Goal: Transaction & Acquisition: Obtain resource

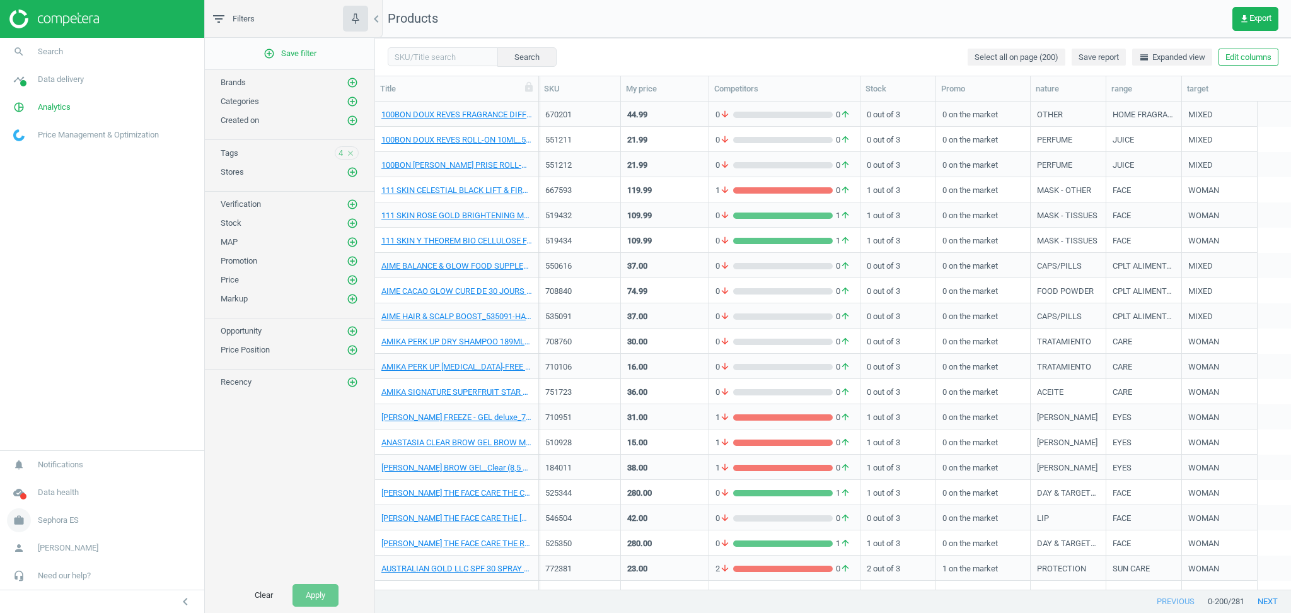
scroll to position [475, 903]
click at [66, 520] on span "Sephora ES" at bounding box center [58, 519] width 41 height 11
click at [42, 482] on span "Switch campaign" at bounding box center [42, 483] width 56 height 10
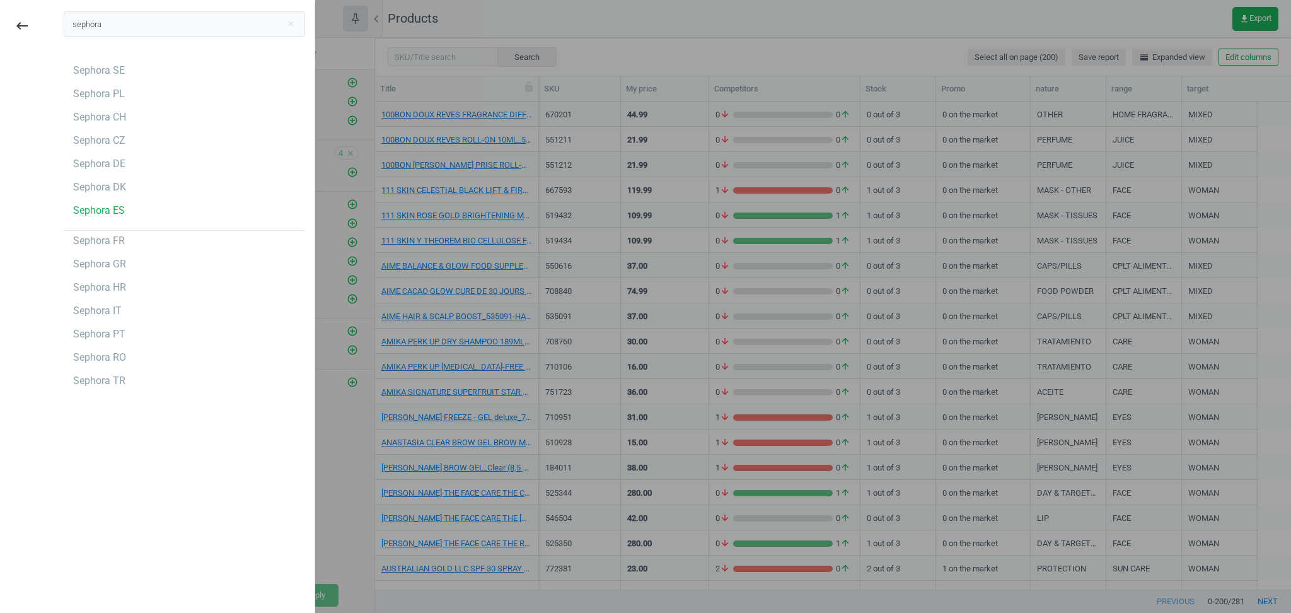
type input "sephora"
click at [108, 266] on div "Sephora GR" at bounding box center [99, 264] width 53 height 14
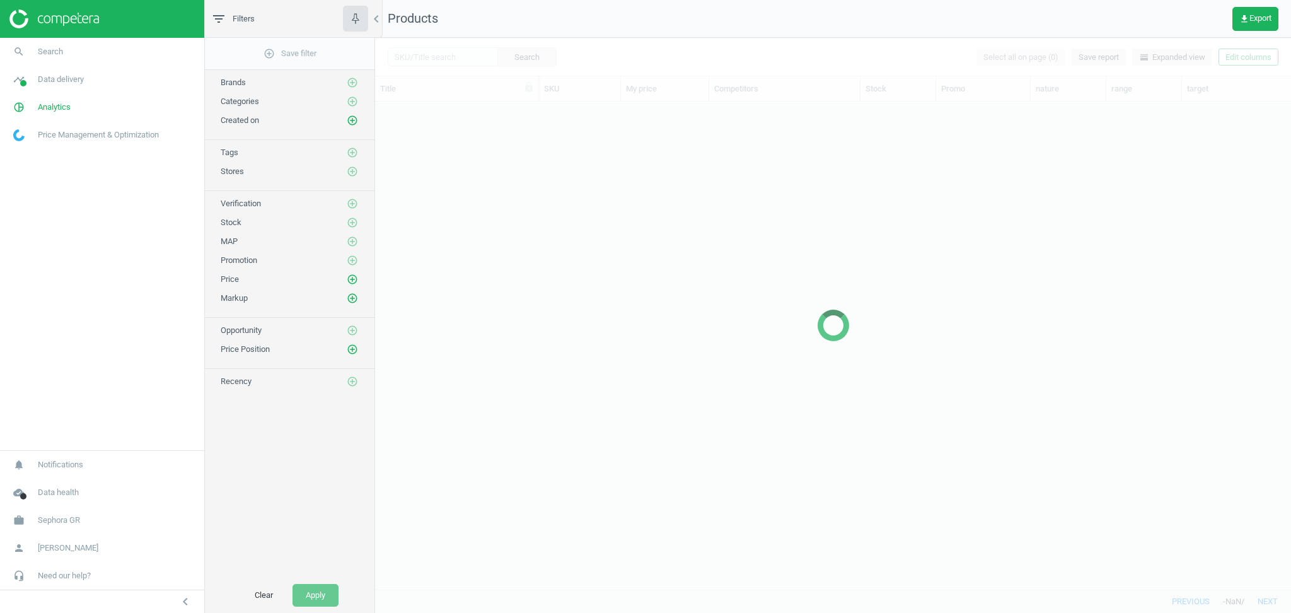
scroll to position [475, 903]
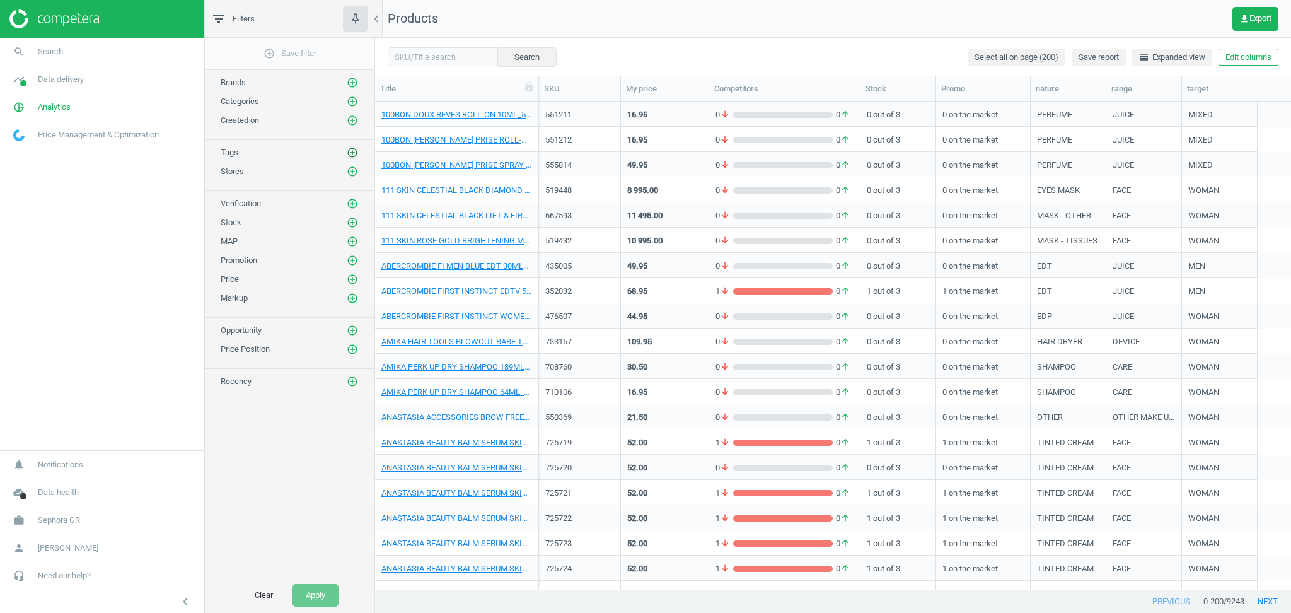
click at [351, 153] on icon "add_circle_outline" at bounding box center [352, 152] width 11 height 11
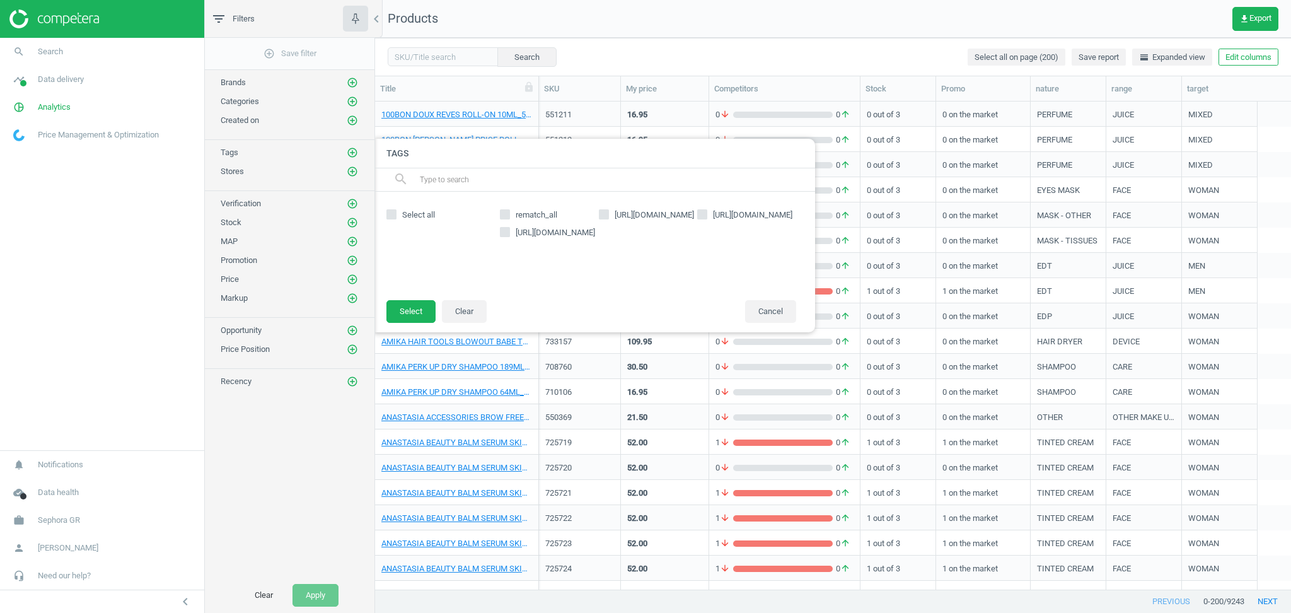
click at [426, 215] on span "Select all" at bounding box center [419, 214] width 38 height 11
click at [395, 215] on input "Select all" at bounding box center [391, 215] width 8 height 8
checkbox input "true"
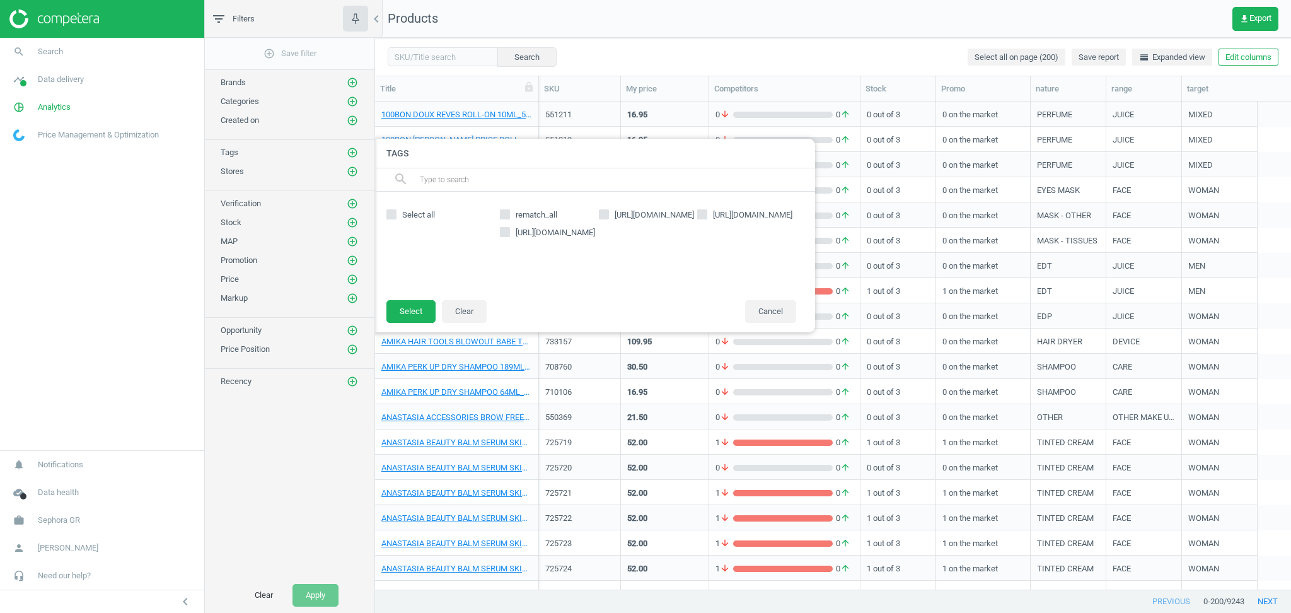
checkbox input "true"
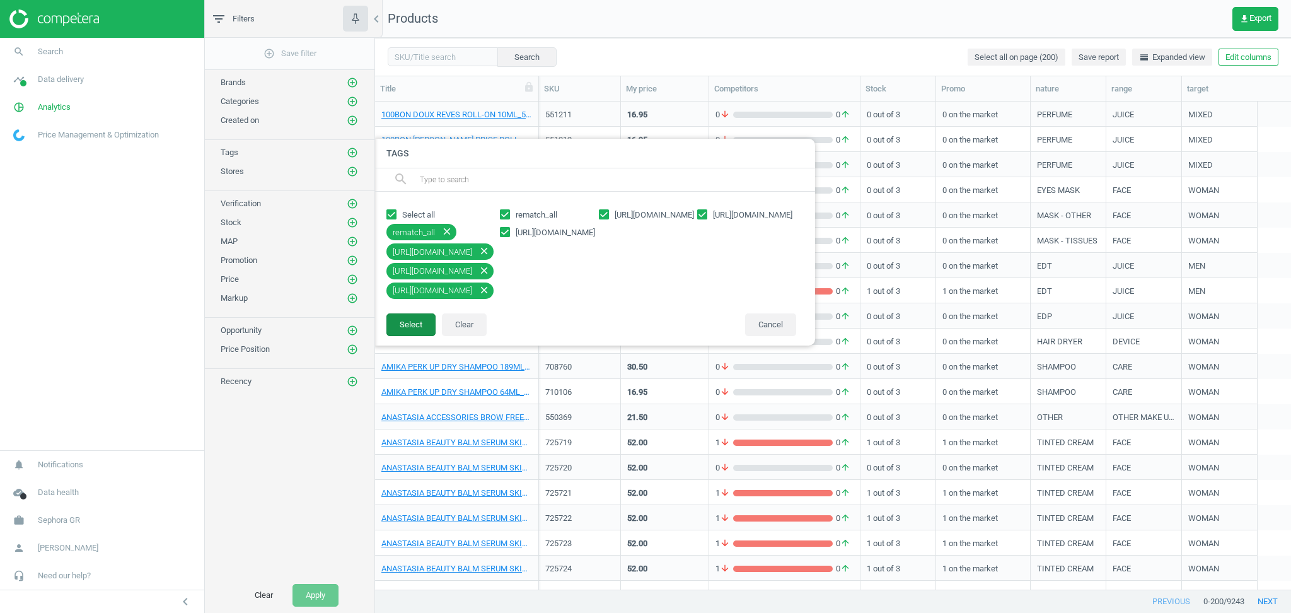
click at [407, 325] on button "Select" at bounding box center [410, 324] width 49 height 23
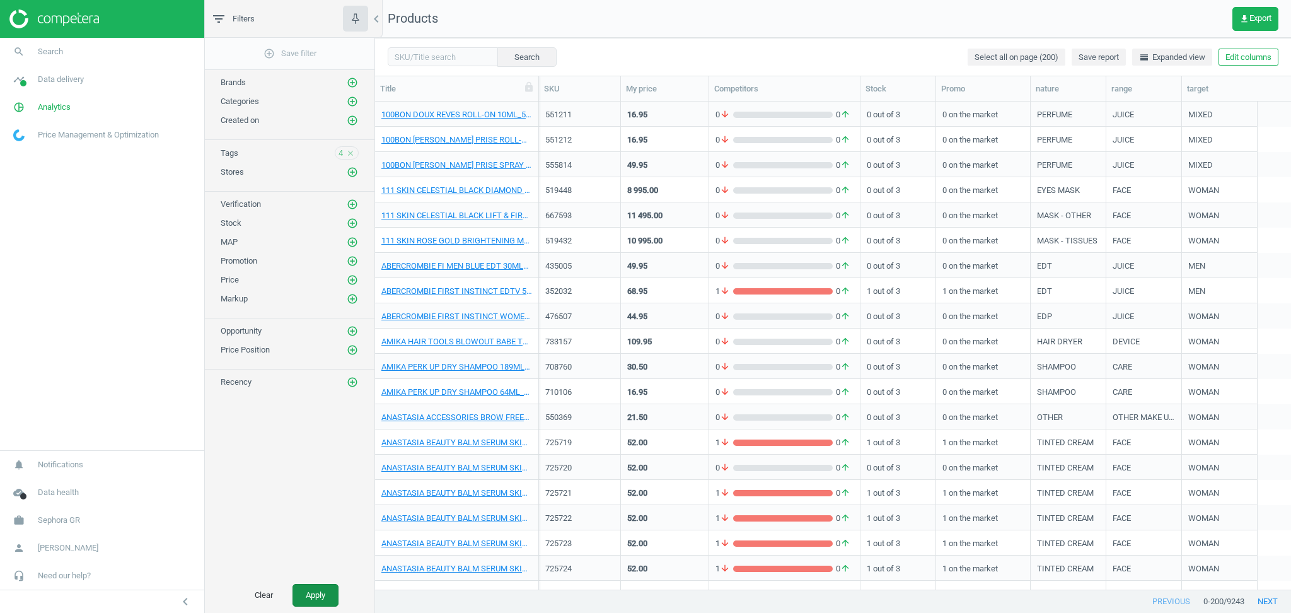
click at [316, 598] on button "Apply" at bounding box center [315, 595] width 46 height 23
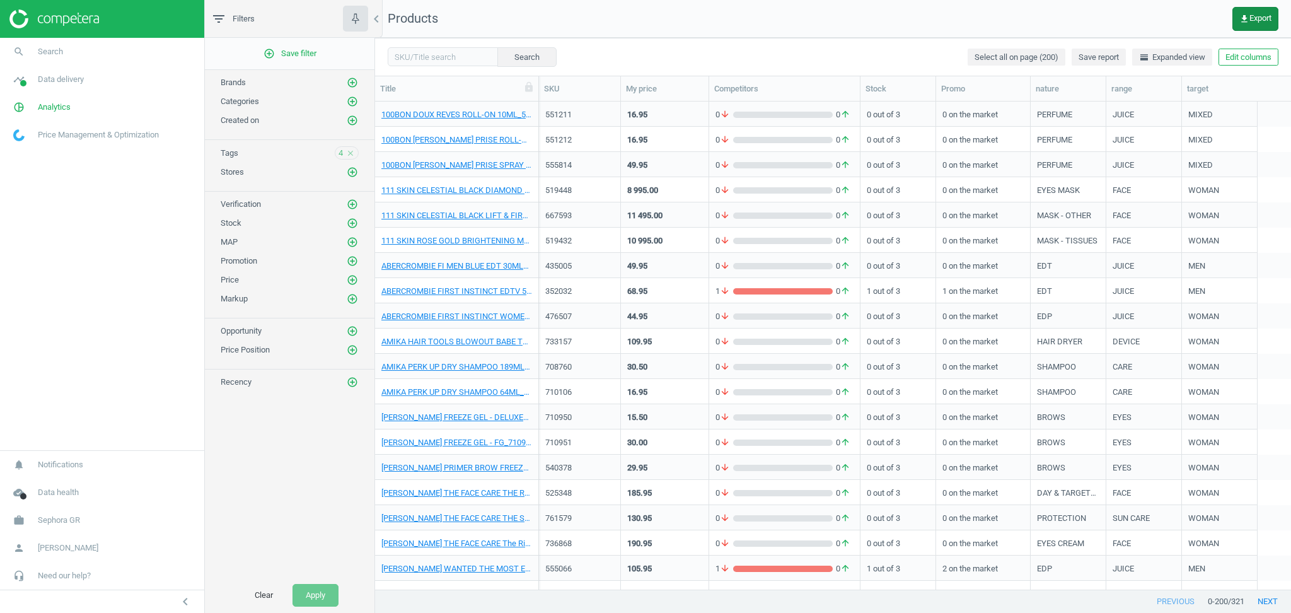
click at [1252, 23] on span "get_app Export" at bounding box center [1255, 19] width 32 height 10
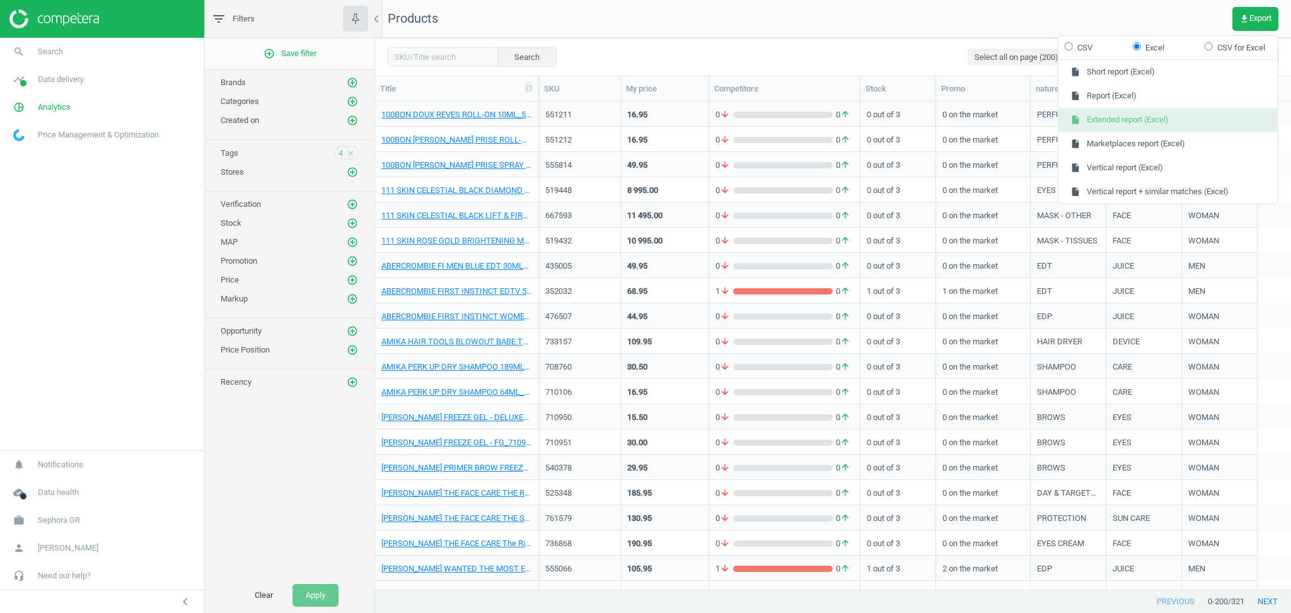
click at [1130, 116] on button "insert_drive_file Extended report (Excel)" at bounding box center [1167, 120] width 219 height 24
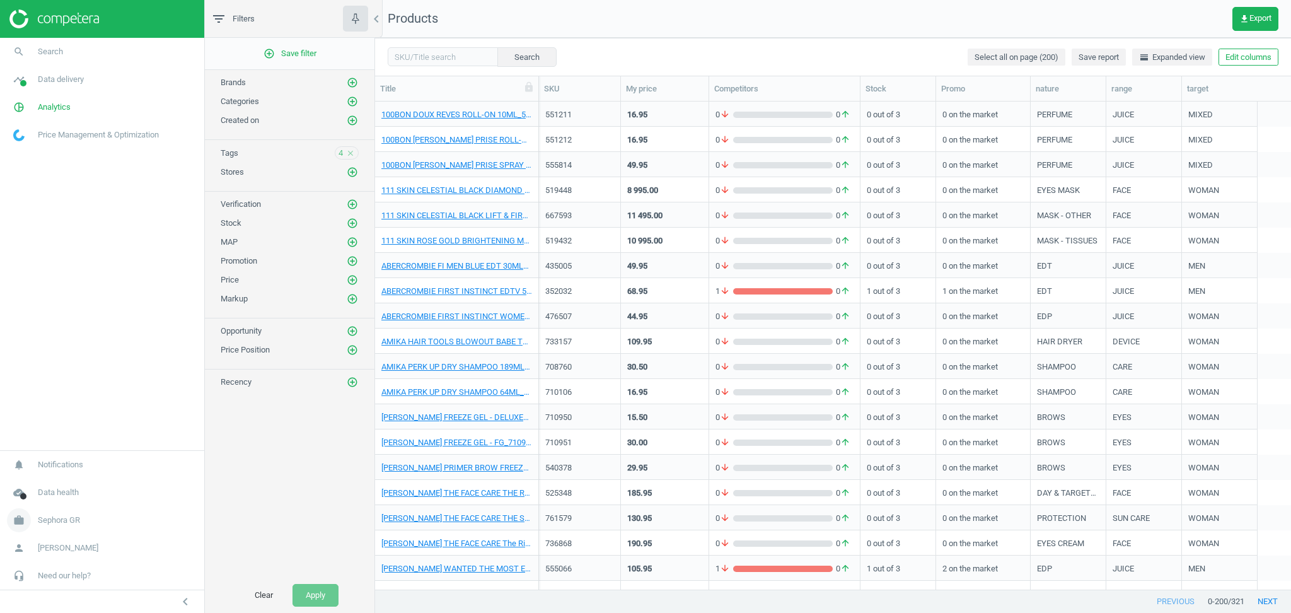
click at [69, 523] on span "Sephora GR" at bounding box center [59, 519] width 42 height 11
click at [55, 487] on span "Switch campaign" at bounding box center [42, 483] width 56 height 10
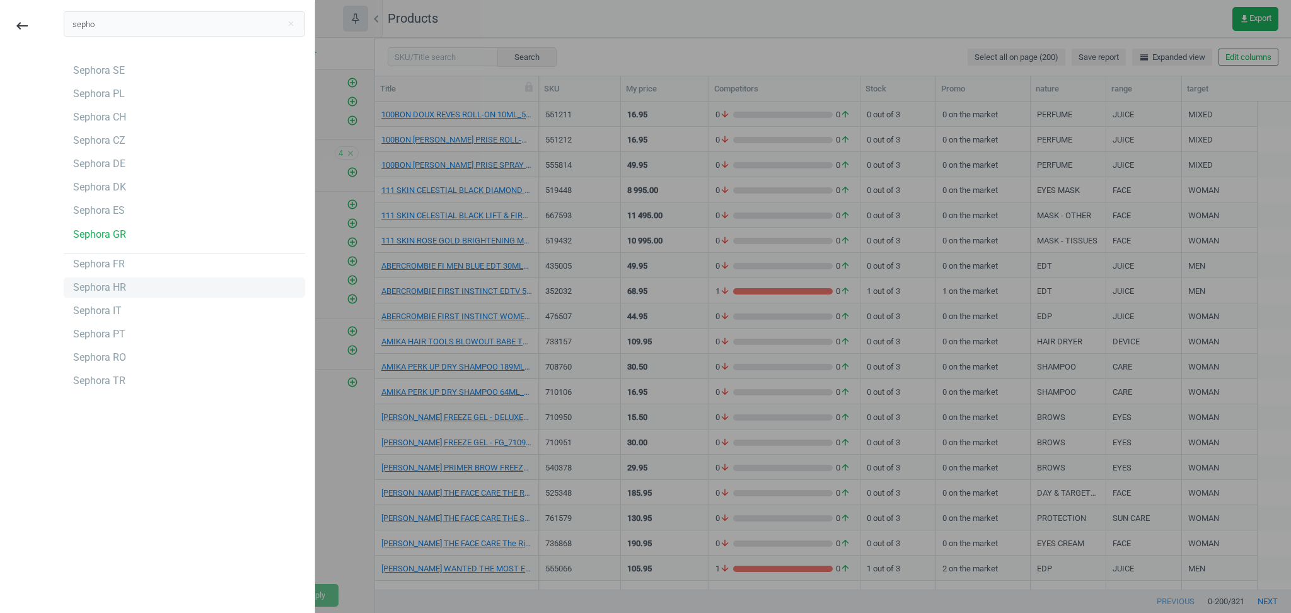
type input "sepho"
click at [121, 282] on div "Sephora HR" at bounding box center [99, 288] width 53 height 14
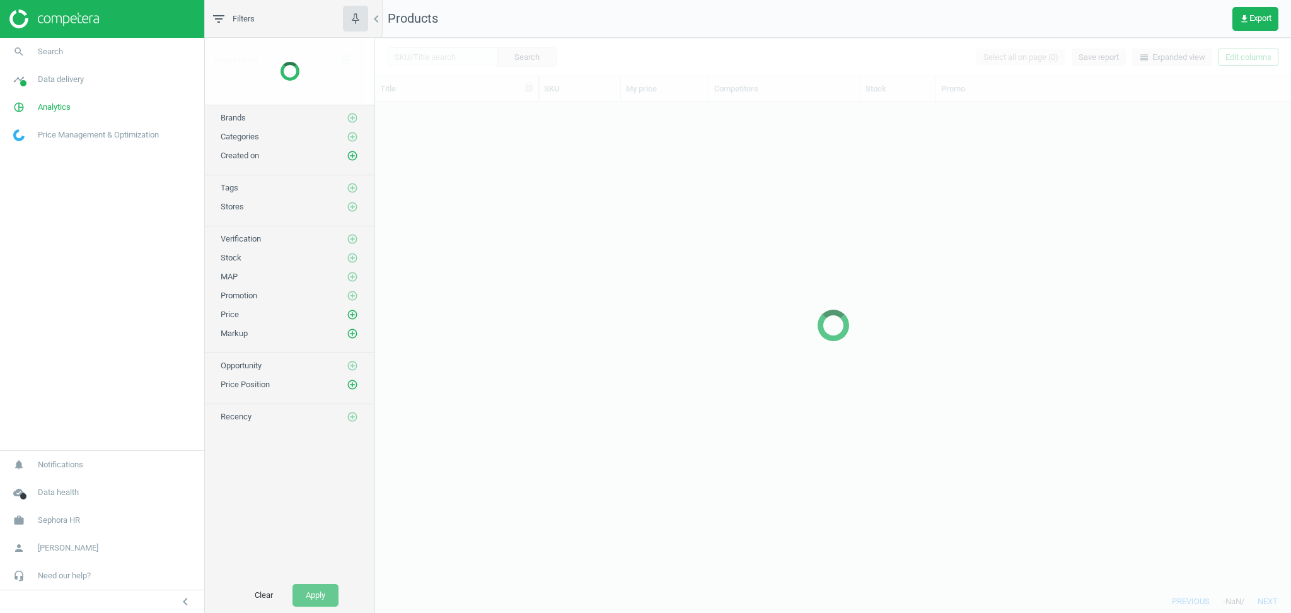
scroll to position [475, 903]
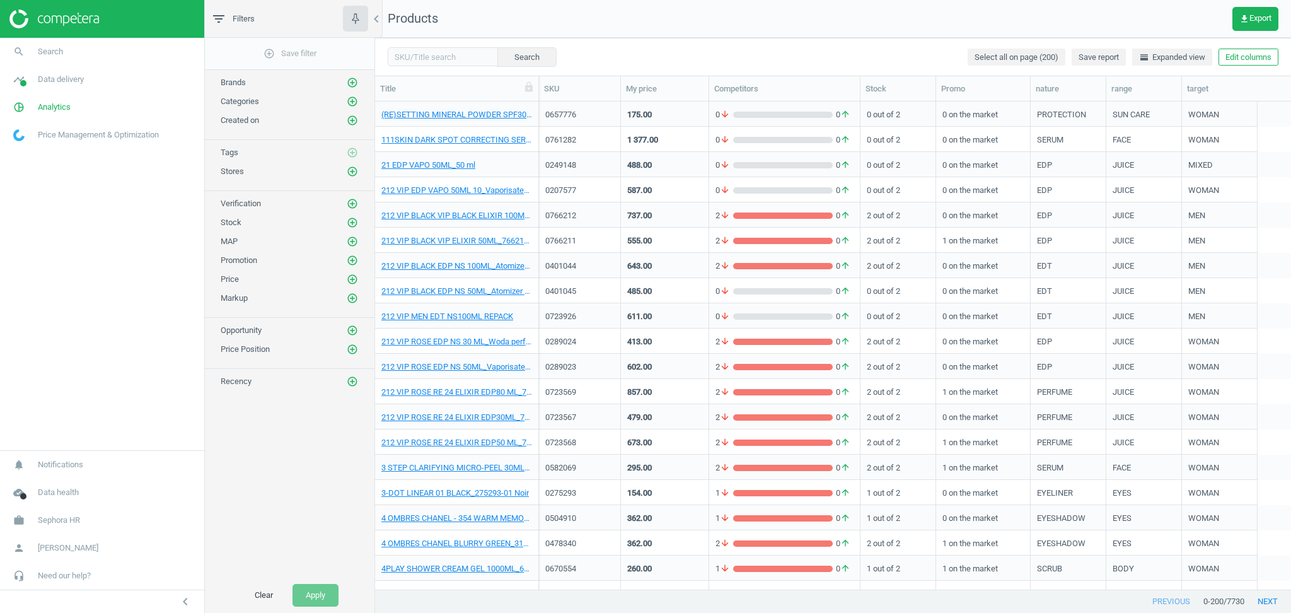
click at [233, 154] on span "Tags" at bounding box center [230, 152] width 18 height 9
click at [59, 524] on span "Sephora HR" at bounding box center [59, 519] width 42 height 11
click at [49, 482] on span "Switch campaign" at bounding box center [42, 483] width 56 height 10
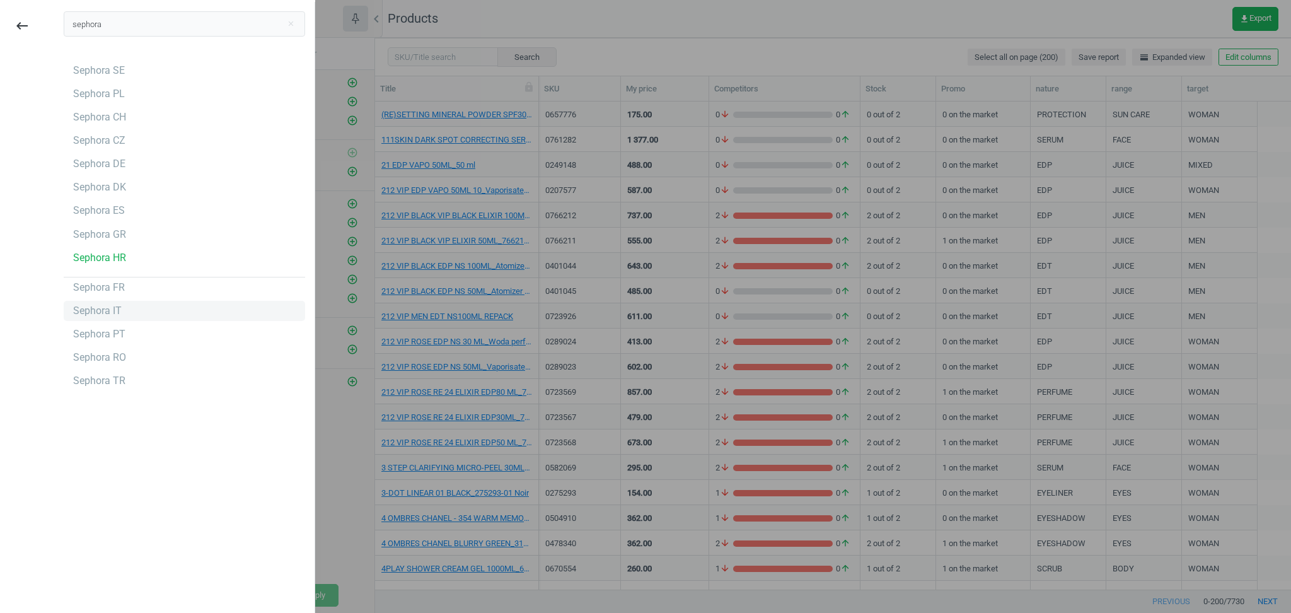
type input "sephora"
click at [97, 310] on div "Sephora IT" at bounding box center [97, 311] width 49 height 14
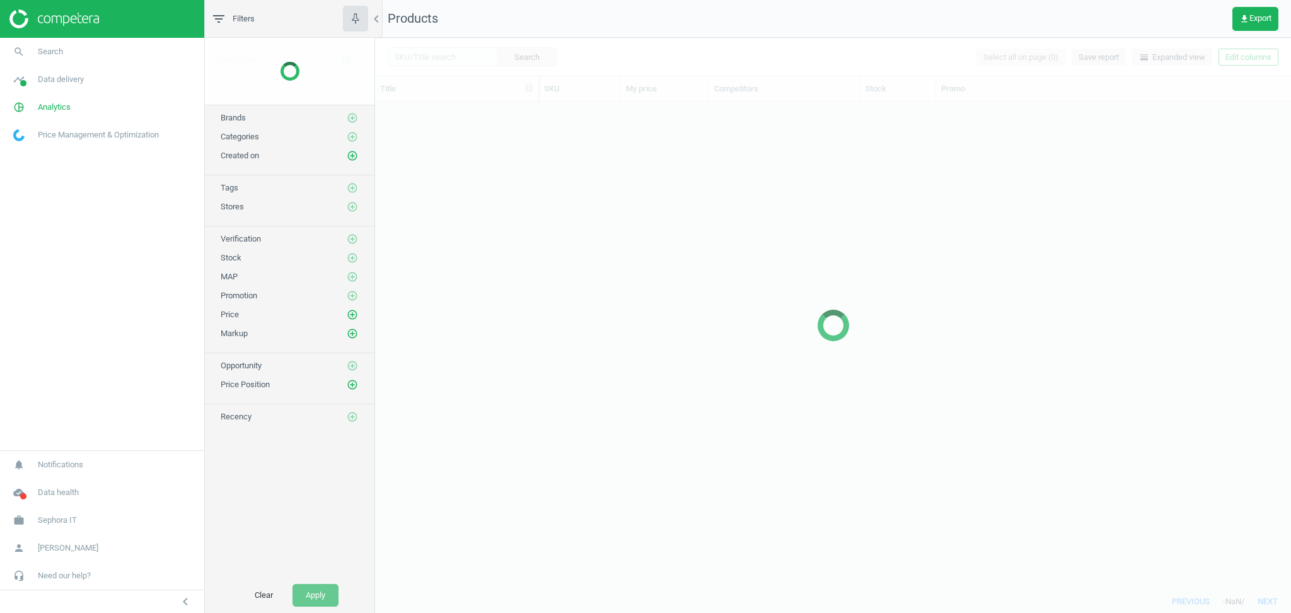
scroll to position [462, 903]
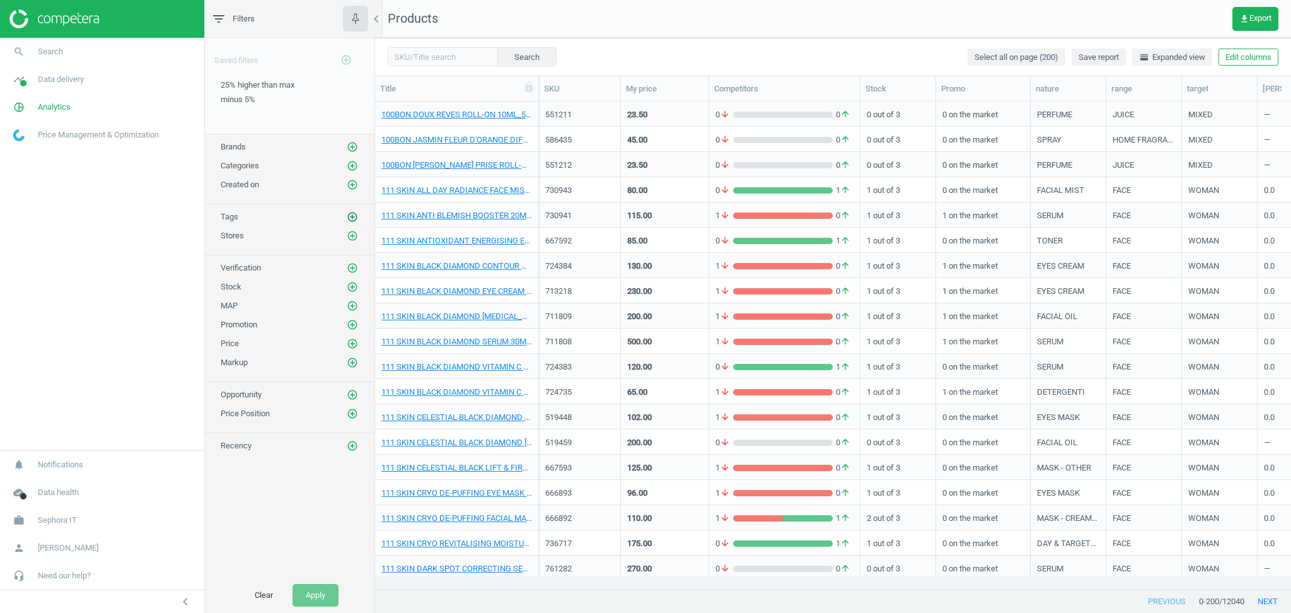
click at [351, 216] on icon "add_circle_outline" at bounding box center [352, 216] width 11 height 11
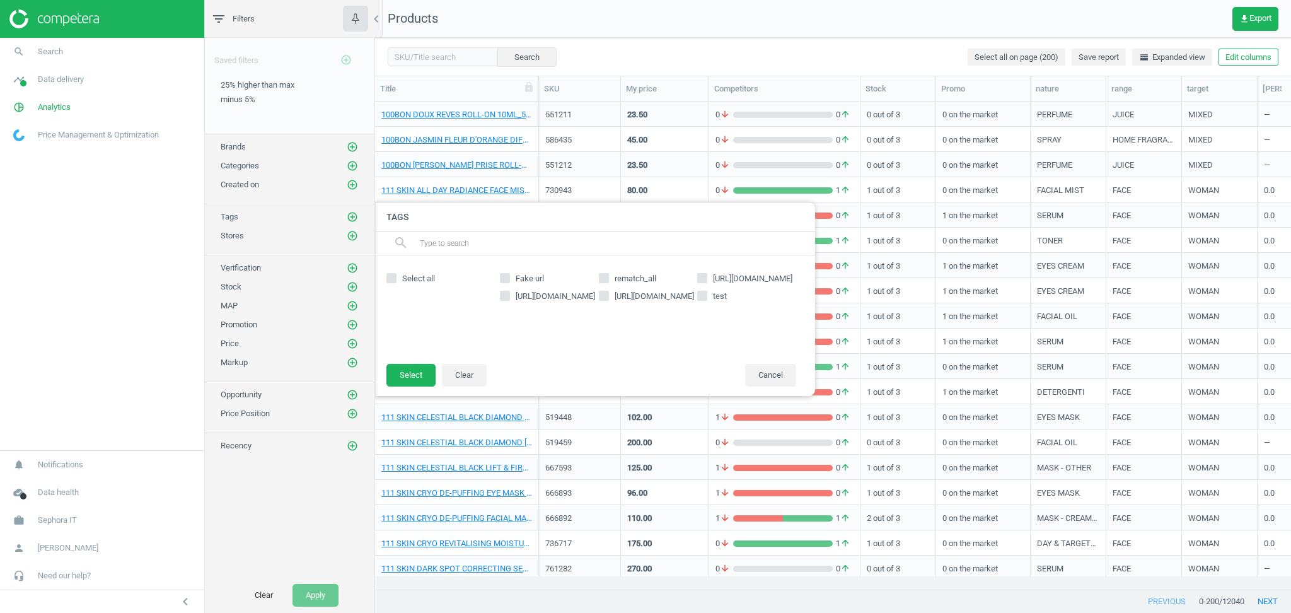
click at [504, 296] on input "rematch_douglas.it" at bounding box center [505, 296] width 8 height 8
checkbox input "true"
click at [609, 298] on label "rematch_notino.it" at bounding box center [648, 296] width 99 height 11
click at [608, 298] on input "rematch_notino.it" at bounding box center [603, 296] width 8 height 8
checkbox input "true"
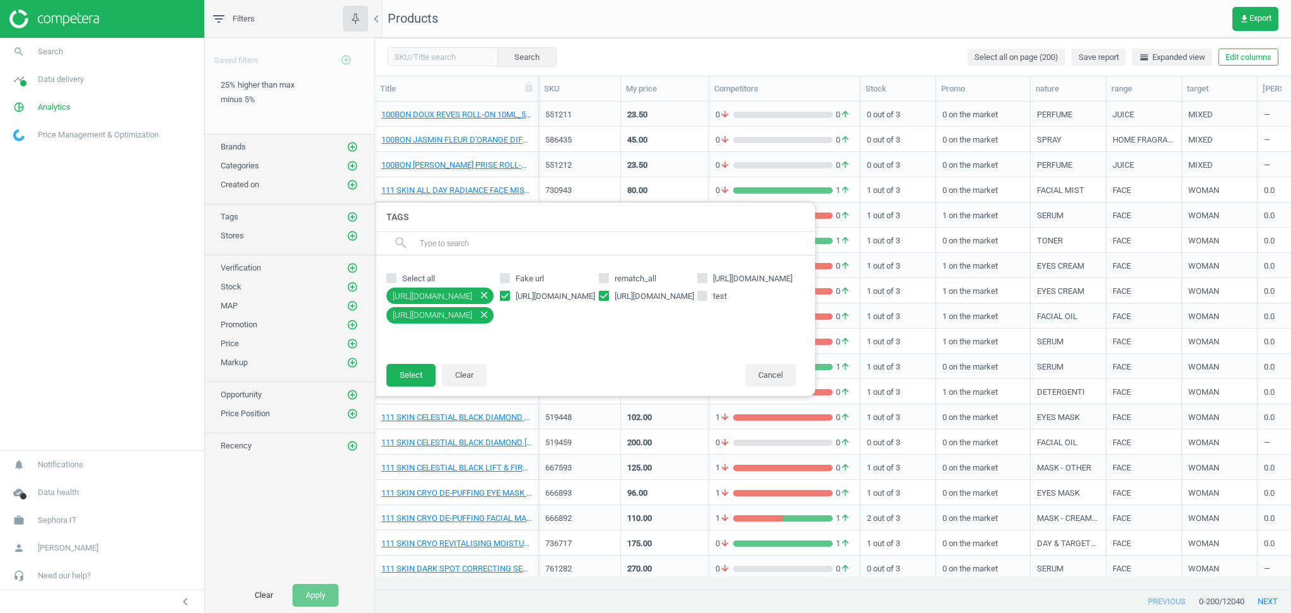
click at [604, 279] on input "rematch_all" at bounding box center [603, 278] width 8 height 8
checkbox input "true"
click at [703, 277] on input "rematch_amazon.it" at bounding box center [702, 278] width 8 height 8
checkbox input "true"
click at [418, 385] on button "Select" at bounding box center [410, 388] width 49 height 23
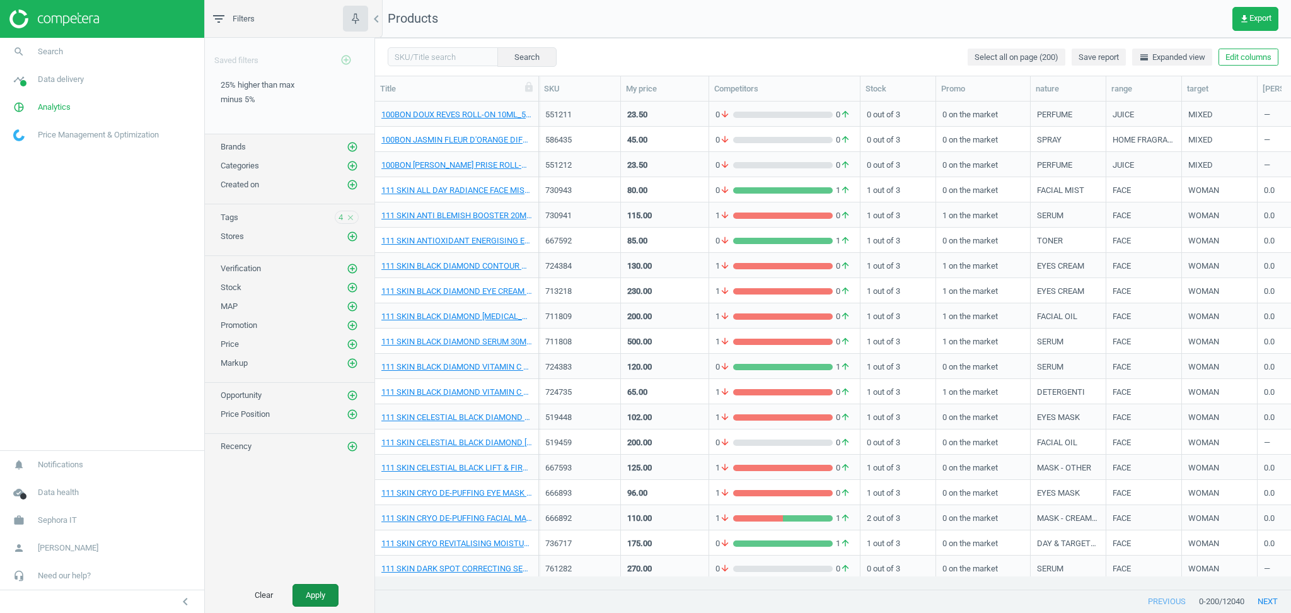
click at [319, 600] on button "Apply" at bounding box center [315, 595] width 46 height 23
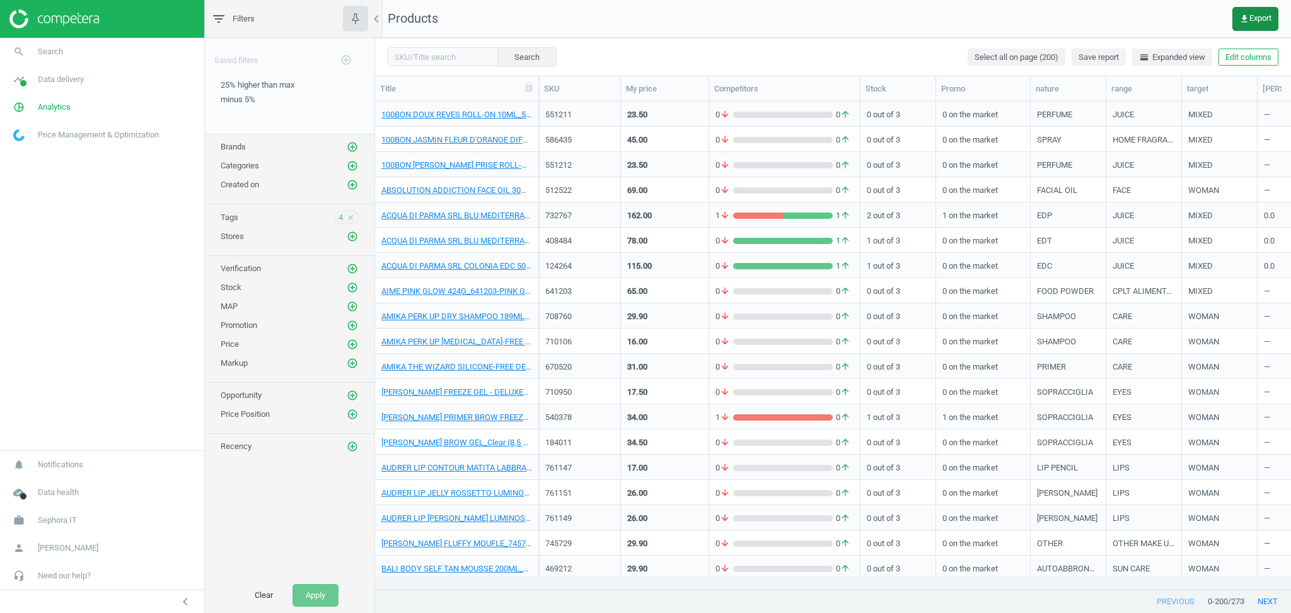
click at [1253, 23] on button "get_app Export" at bounding box center [1255, 19] width 46 height 24
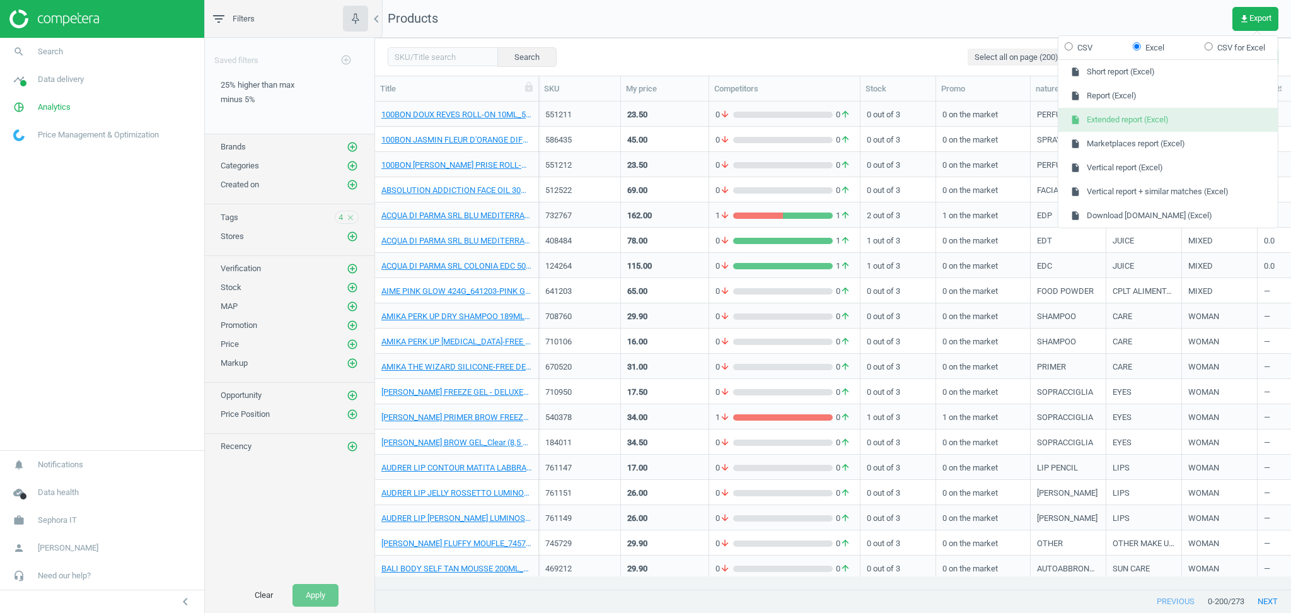
click at [1169, 116] on button "insert_drive_file Extended report (Excel)" at bounding box center [1167, 120] width 219 height 24
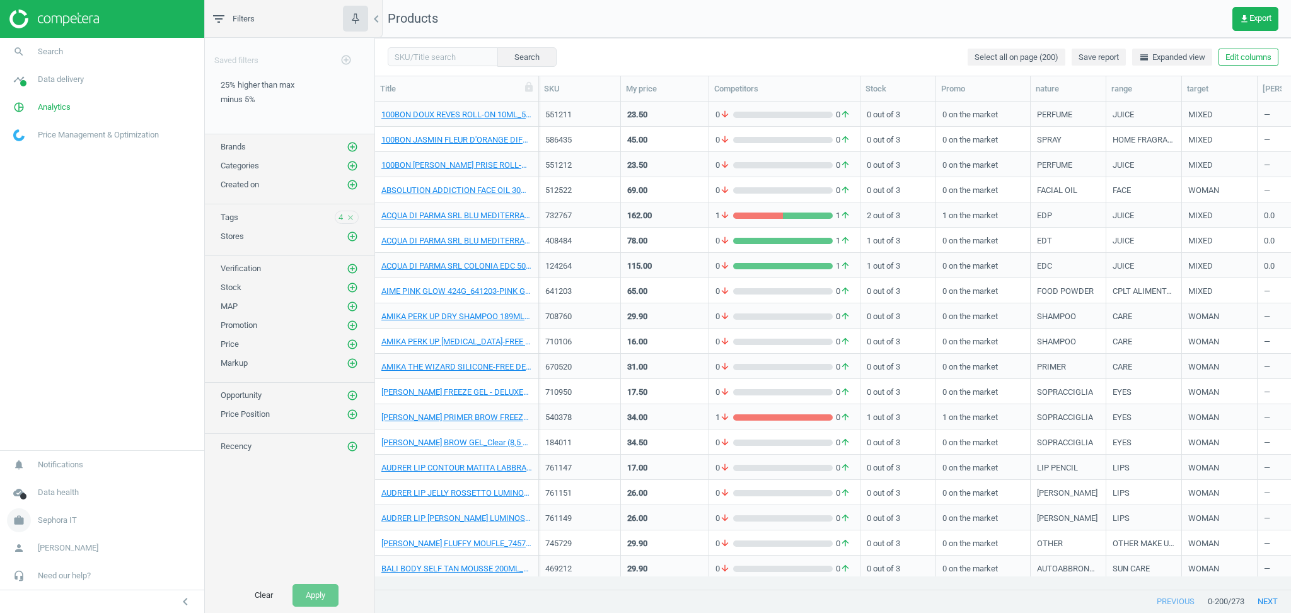
click at [77, 517] on link "work Sephora IT" at bounding box center [102, 520] width 204 height 28
click at [54, 482] on span "Switch campaign" at bounding box center [42, 483] width 56 height 10
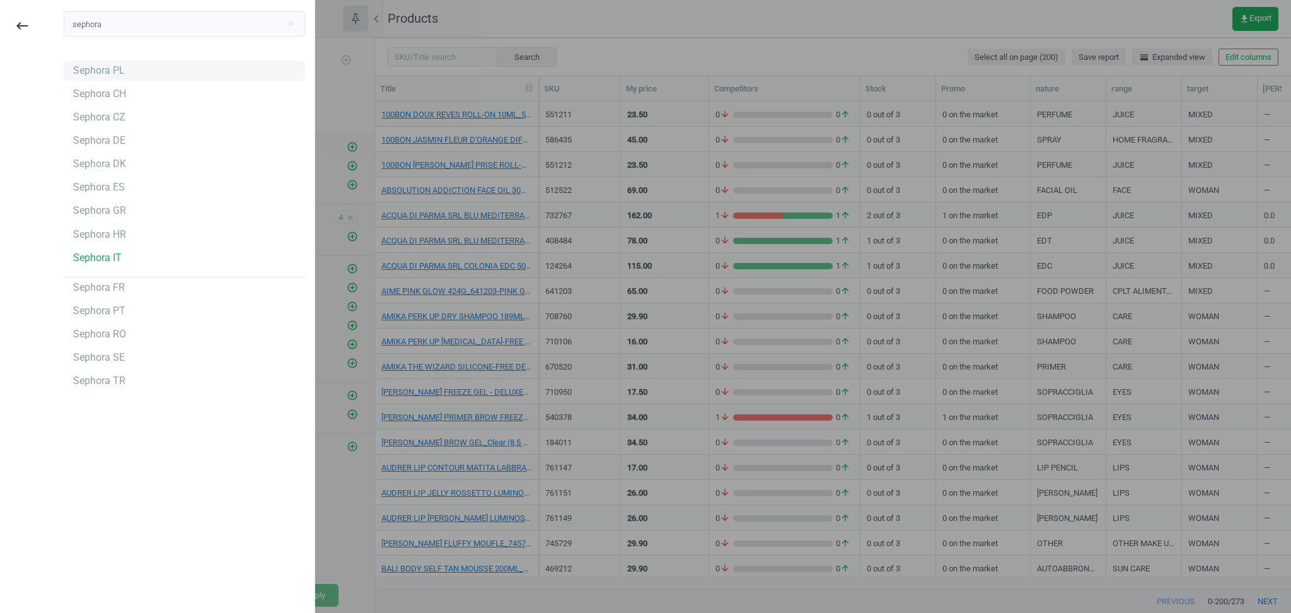
type input "sephora"
click at [87, 76] on div "Sephora PL" at bounding box center [99, 71] width 52 height 14
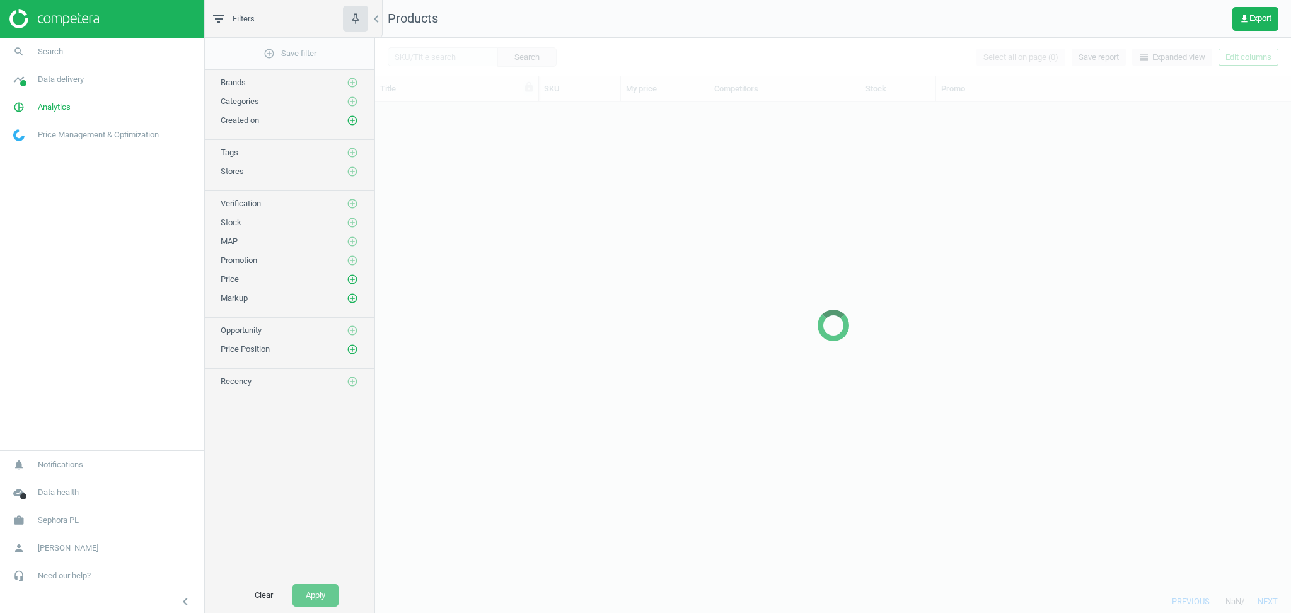
scroll to position [475, 903]
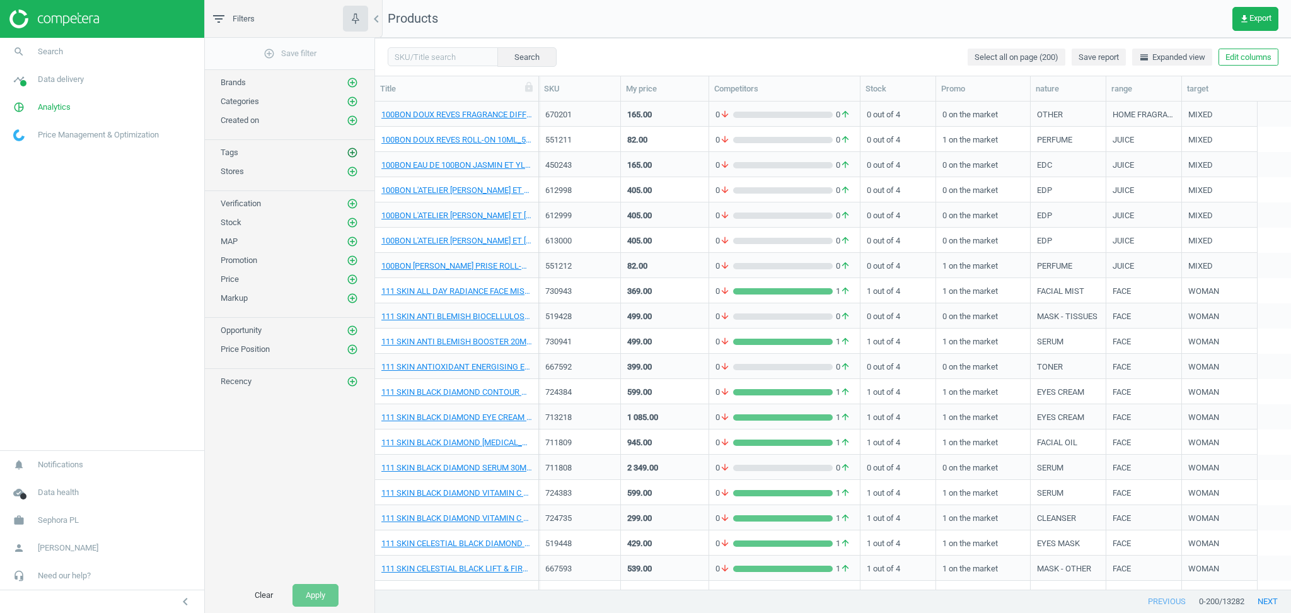
click at [350, 151] on icon "add_circle_outline" at bounding box center [352, 152] width 11 height 11
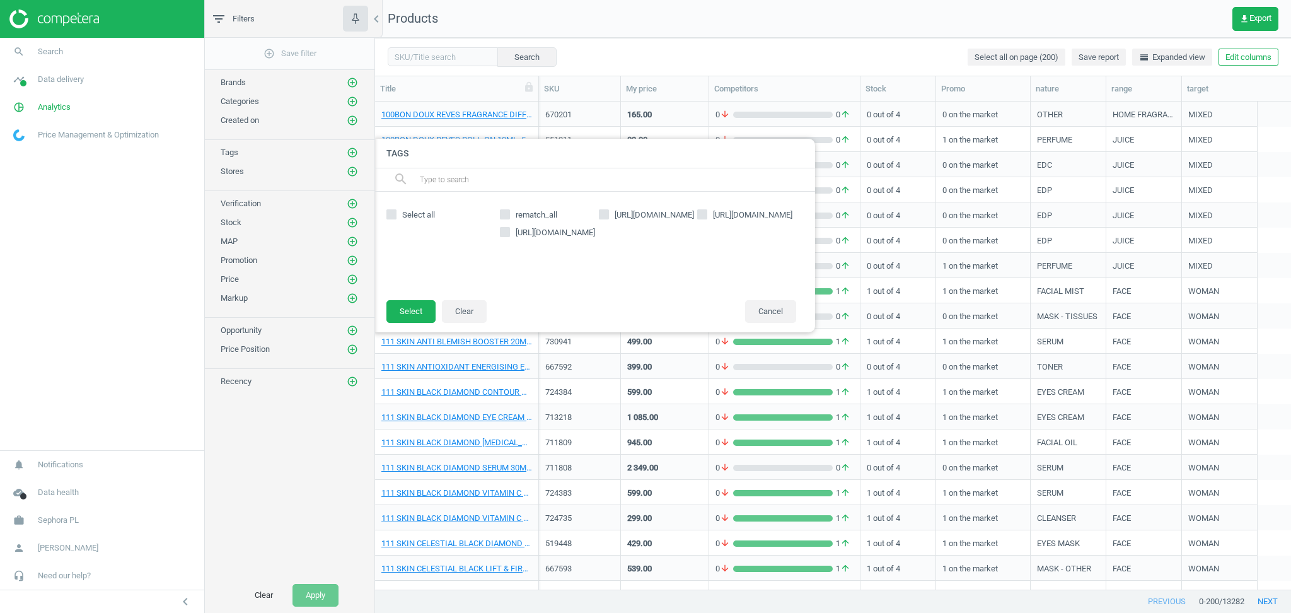
click at [407, 214] on span "Select all" at bounding box center [419, 214] width 38 height 11
click at [395, 214] on input "Select all" at bounding box center [391, 215] width 8 height 8
checkbox input "true"
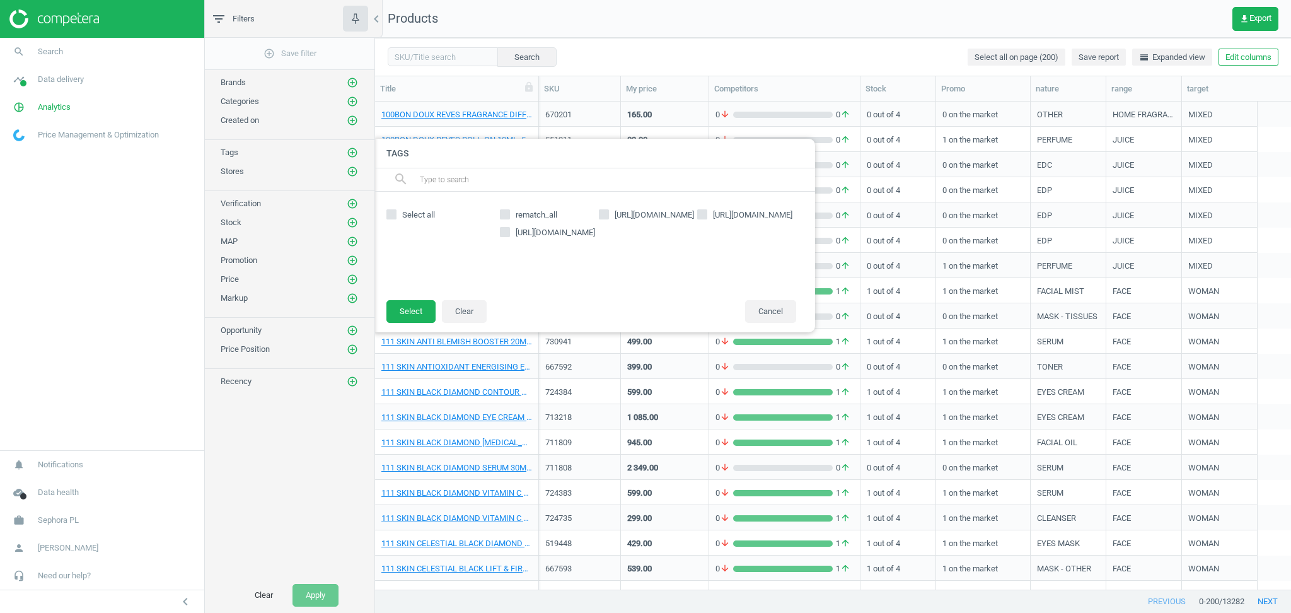
checkbox input "true"
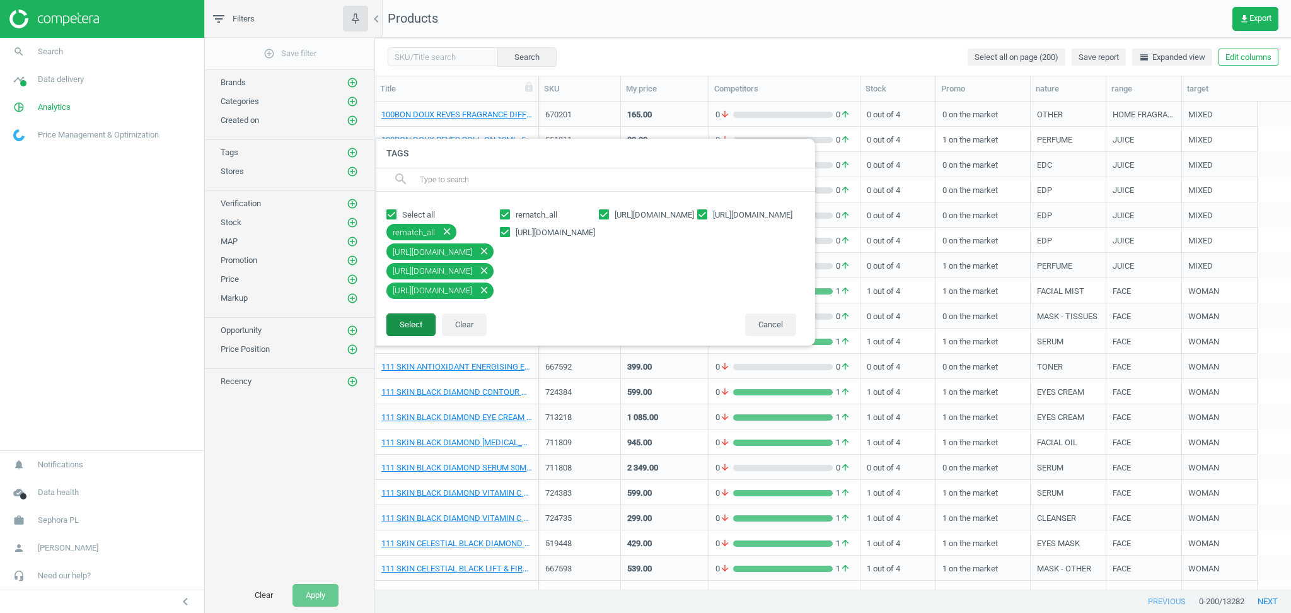
click at [406, 321] on button "Select" at bounding box center [410, 324] width 49 height 23
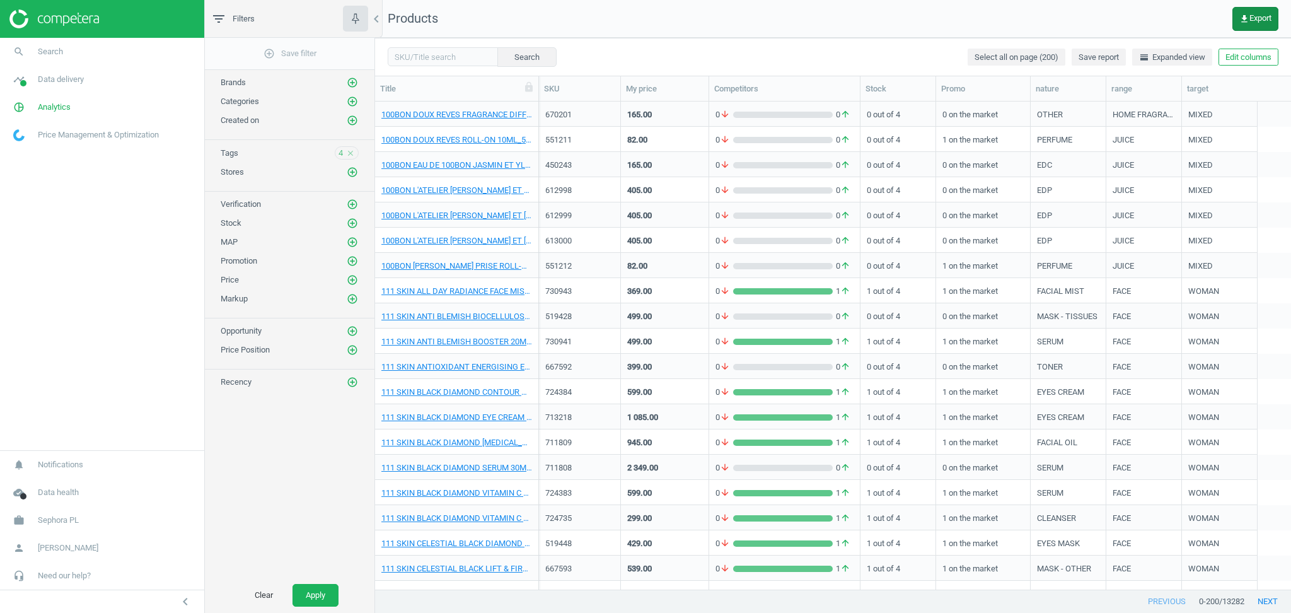
click at [1268, 19] on span "get_app Export" at bounding box center [1255, 19] width 32 height 10
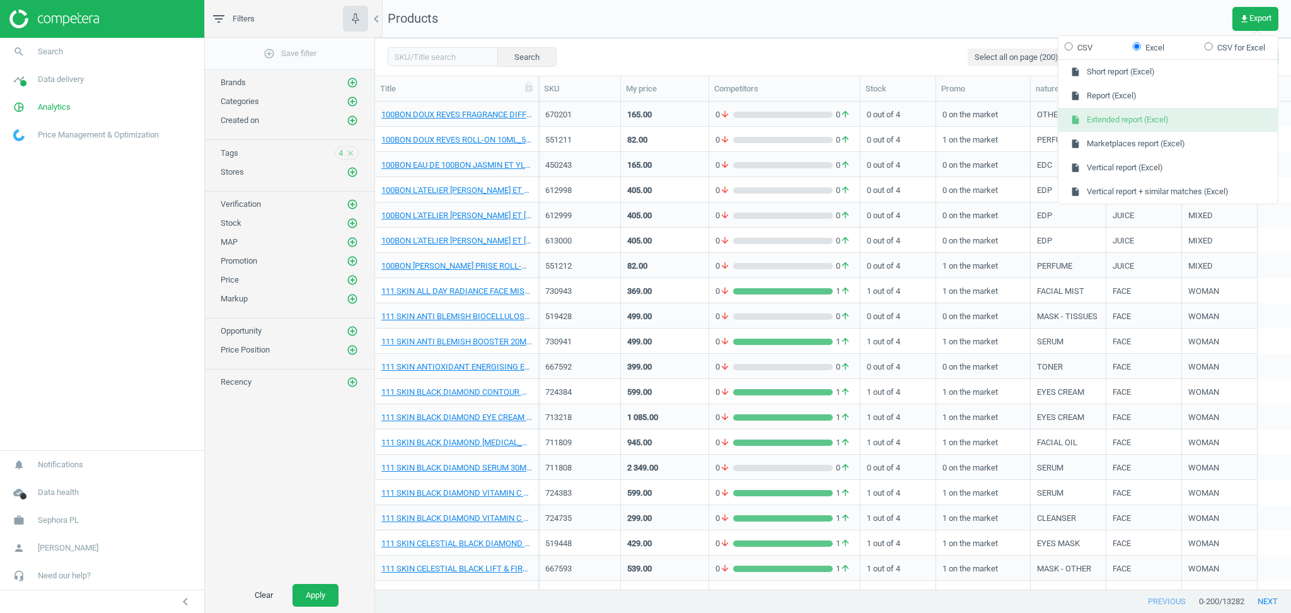
click at [1160, 115] on button "insert_drive_file Extended report (Excel)" at bounding box center [1167, 120] width 219 height 24
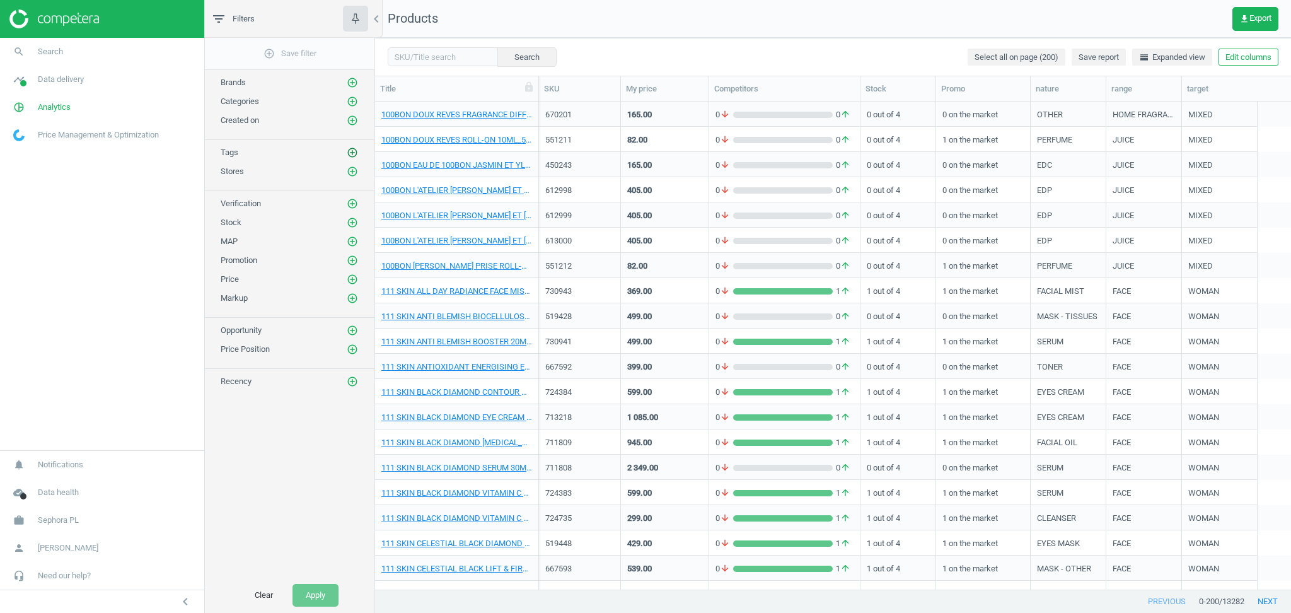
click at [350, 151] on icon "add_circle_outline" at bounding box center [352, 152] width 11 height 11
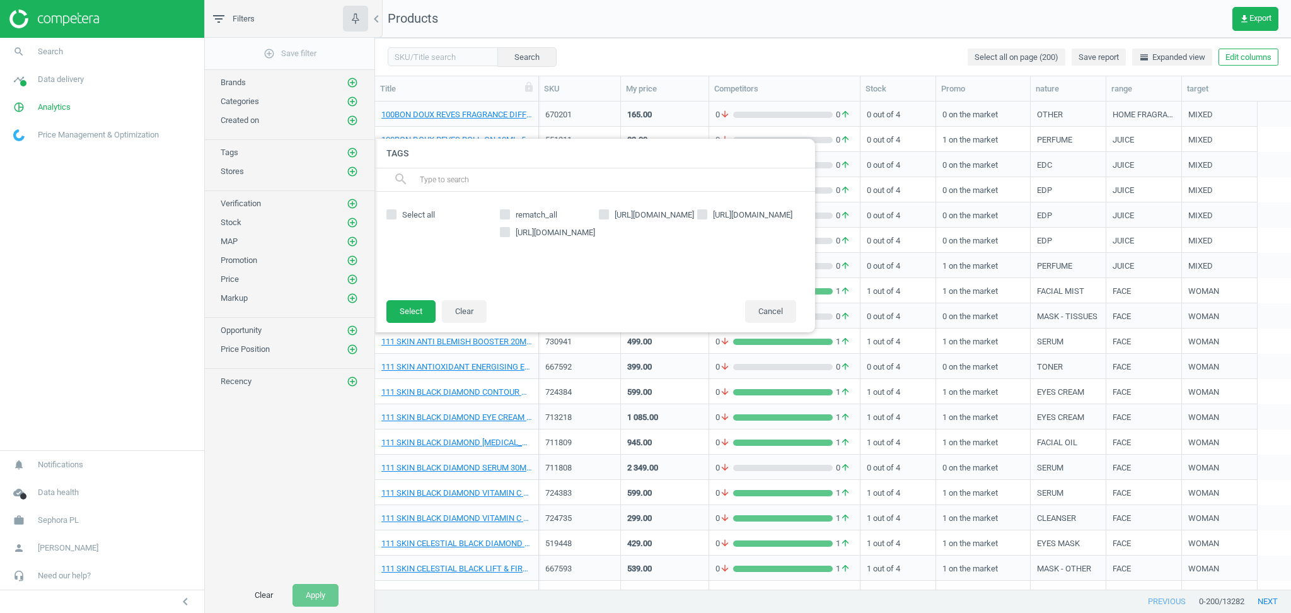
click at [401, 214] on span "Select all" at bounding box center [419, 214] width 38 height 11
click at [395, 214] on input "Select all" at bounding box center [391, 215] width 8 height 8
checkbox input "true"
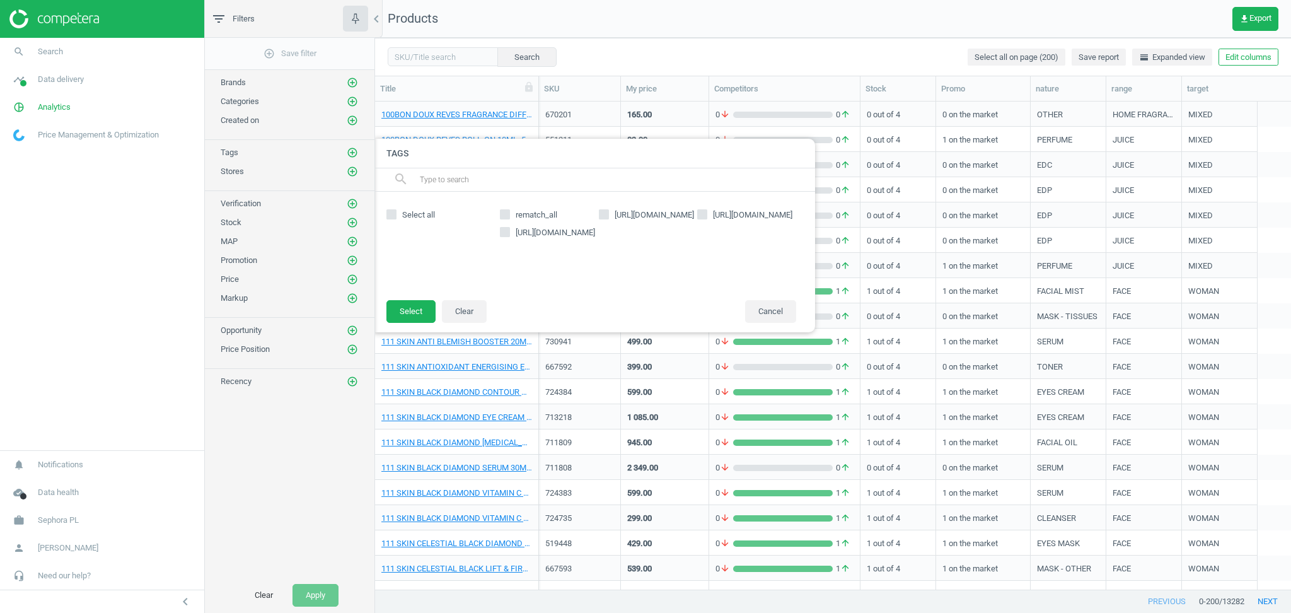
checkbox input "true"
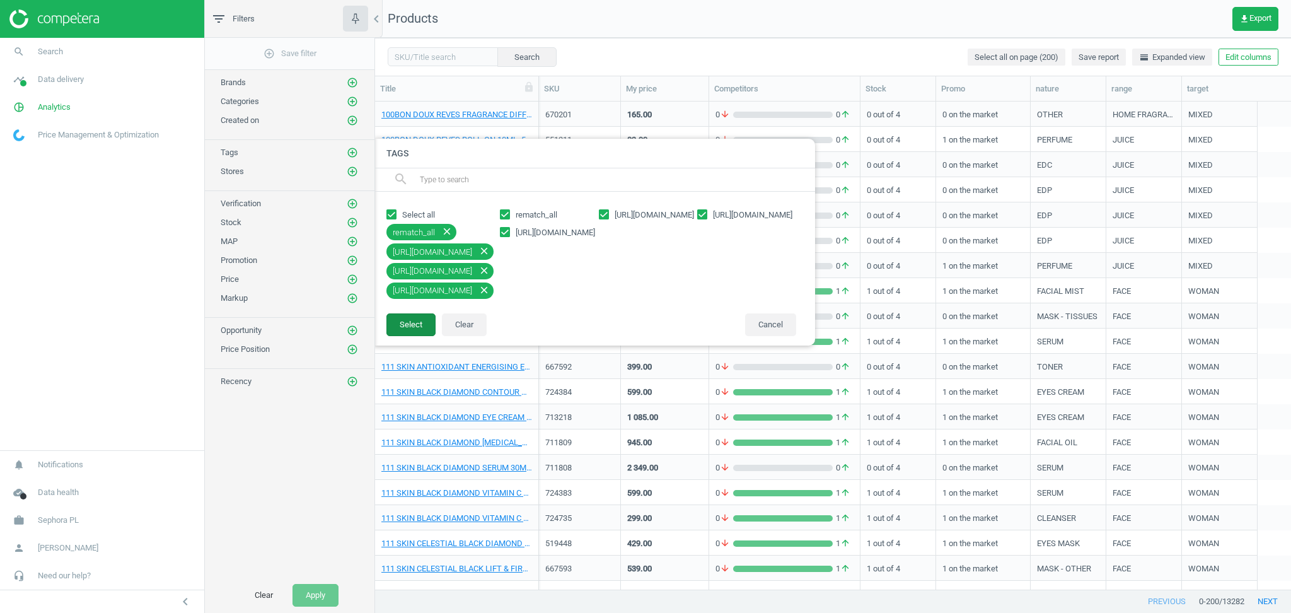
click at [407, 327] on button "Select" at bounding box center [410, 324] width 49 height 23
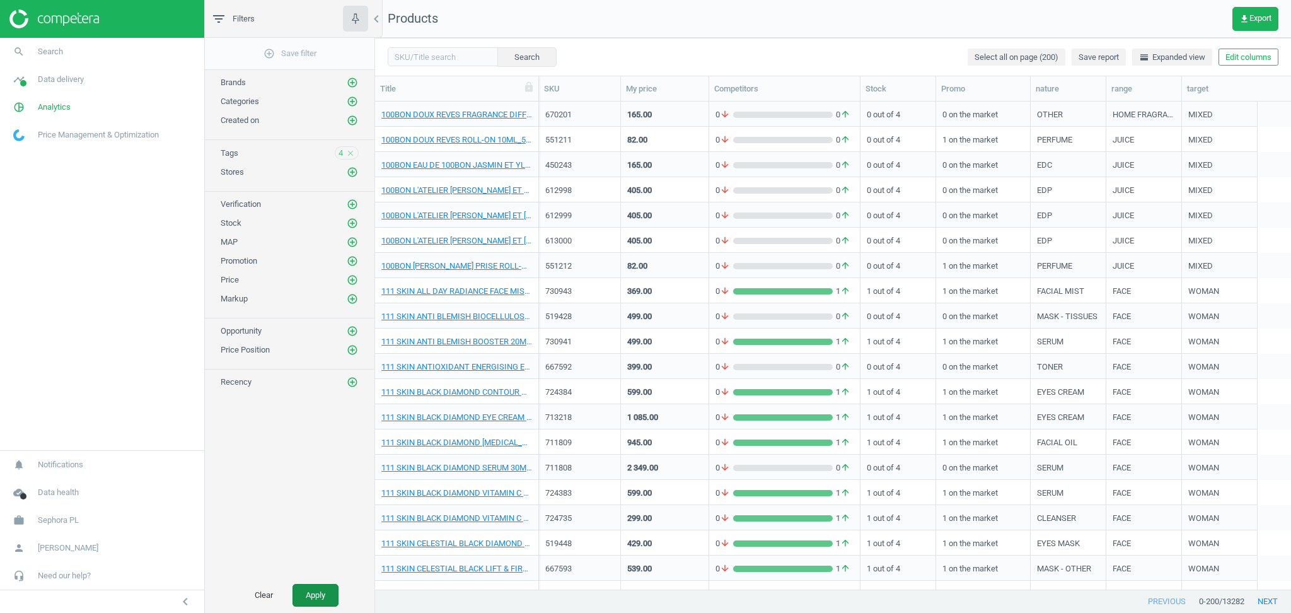
click at [318, 599] on button "Apply" at bounding box center [315, 595] width 46 height 23
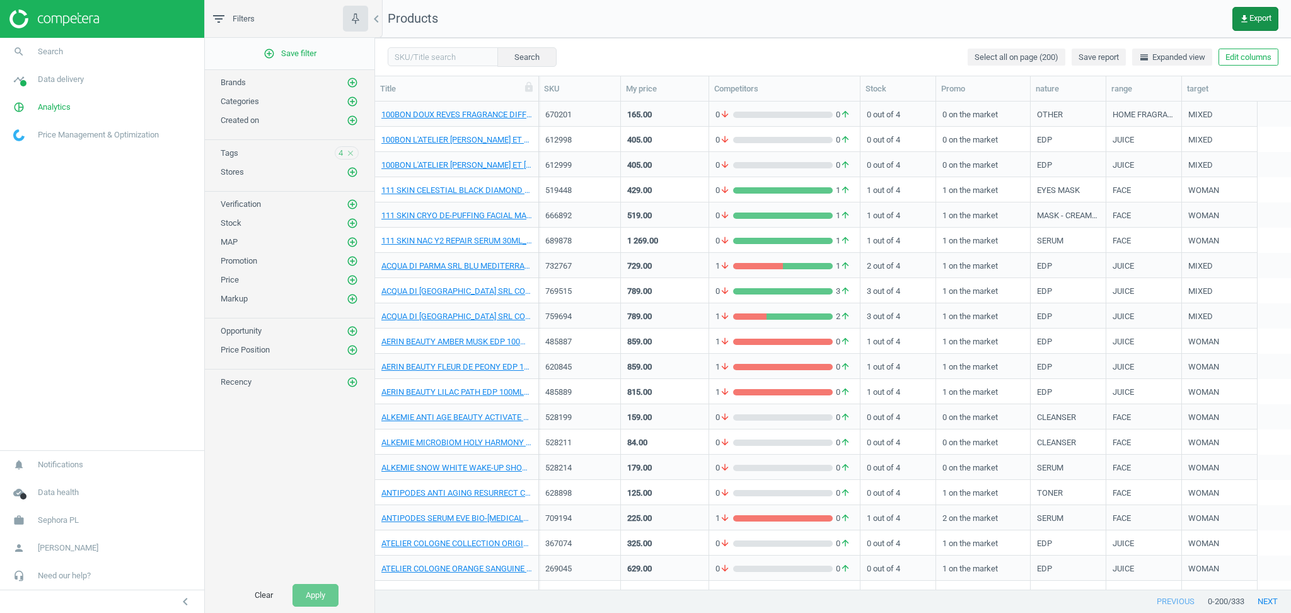
click at [1246, 16] on icon "get_app" at bounding box center [1244, 19] width 10 height 10
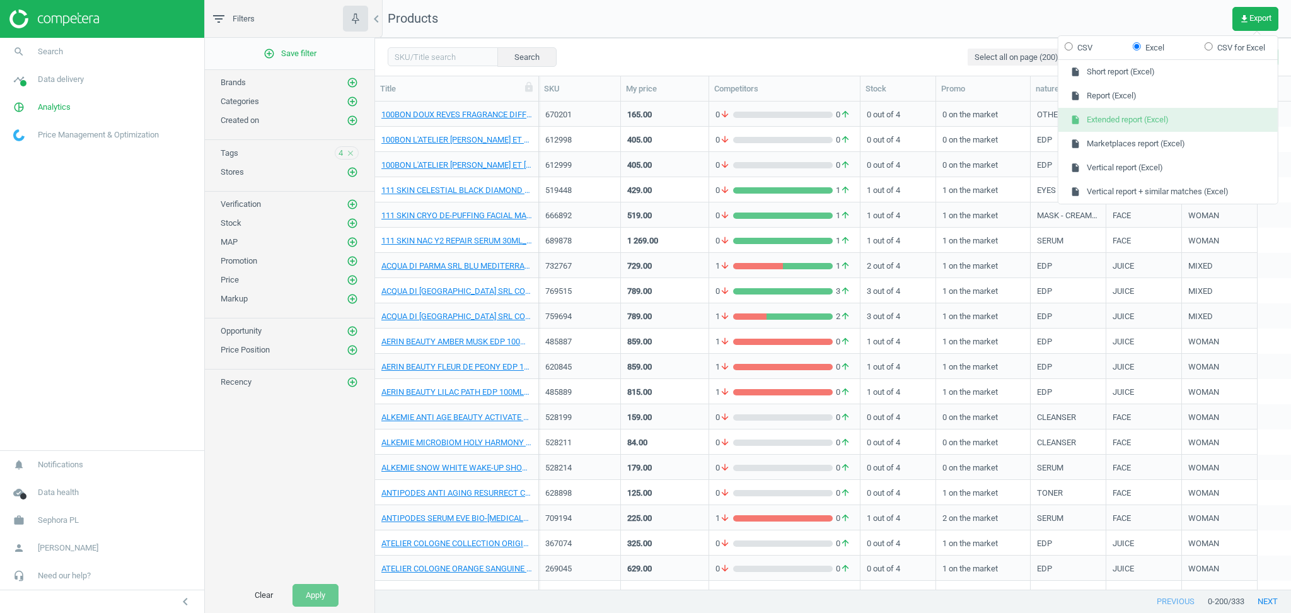
click at [1104, 121] on button "insert_drive_file Extended report (Excel)" at bounding box center [1167, 120] width 219 height 24
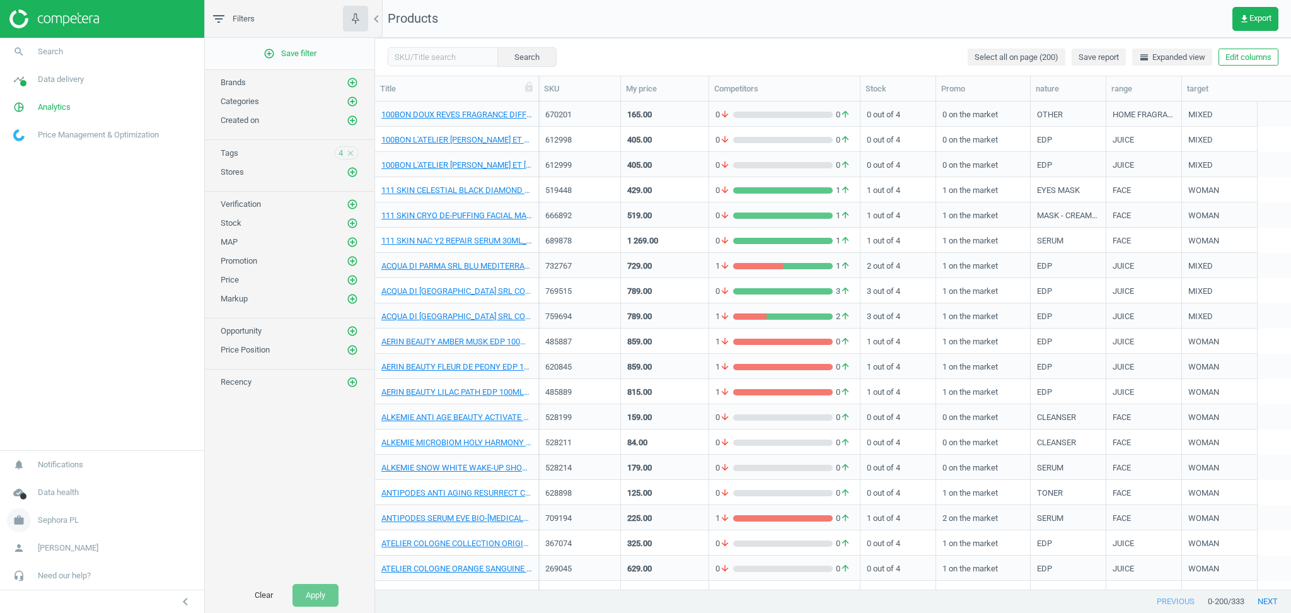
click at [68, 524] on span "Sephora PL" at bounding box center [58, 519] width 41 height 11
click at [55, 485] on span "Switch campaign" at bounding box center [42, 483] width 56 height 10
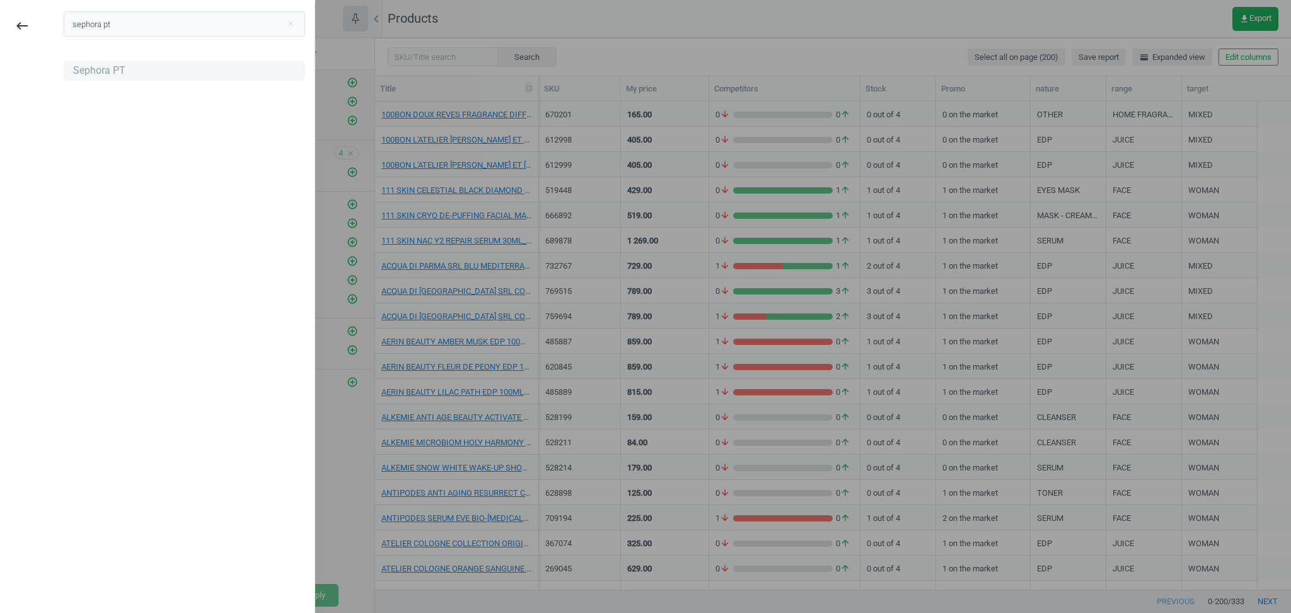
type input "sephora pt"
click at [102, 69] on div "Sephora PT" at bounding box center [99, 71] width 52 height 14
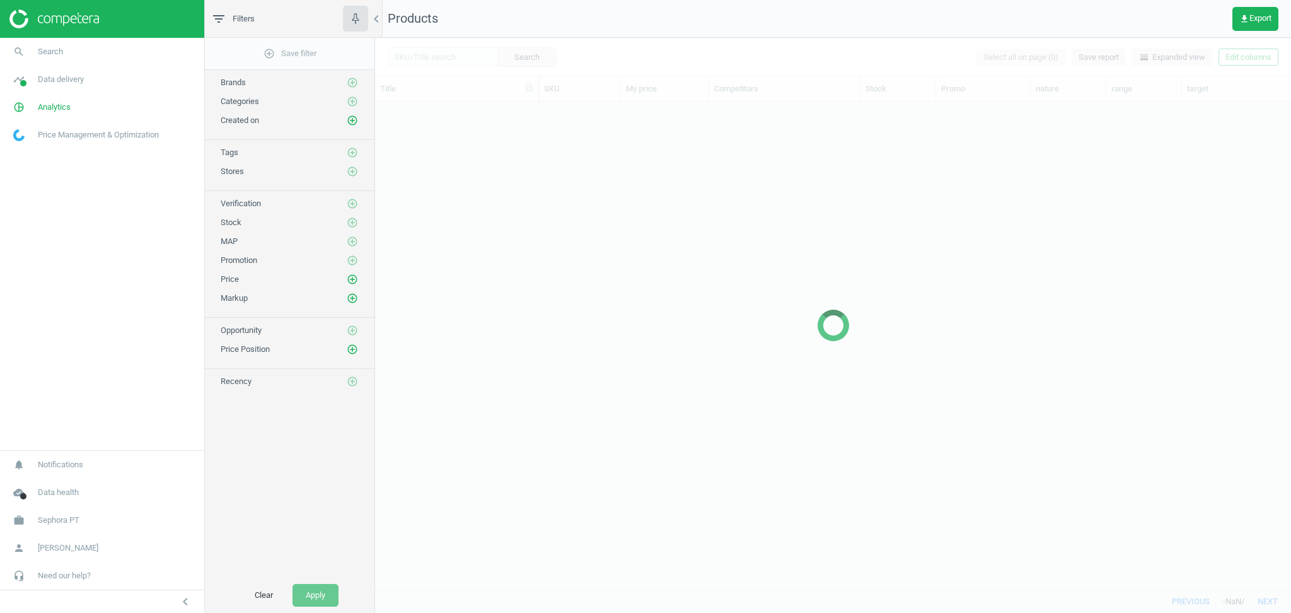
scroll to position [475, 903]
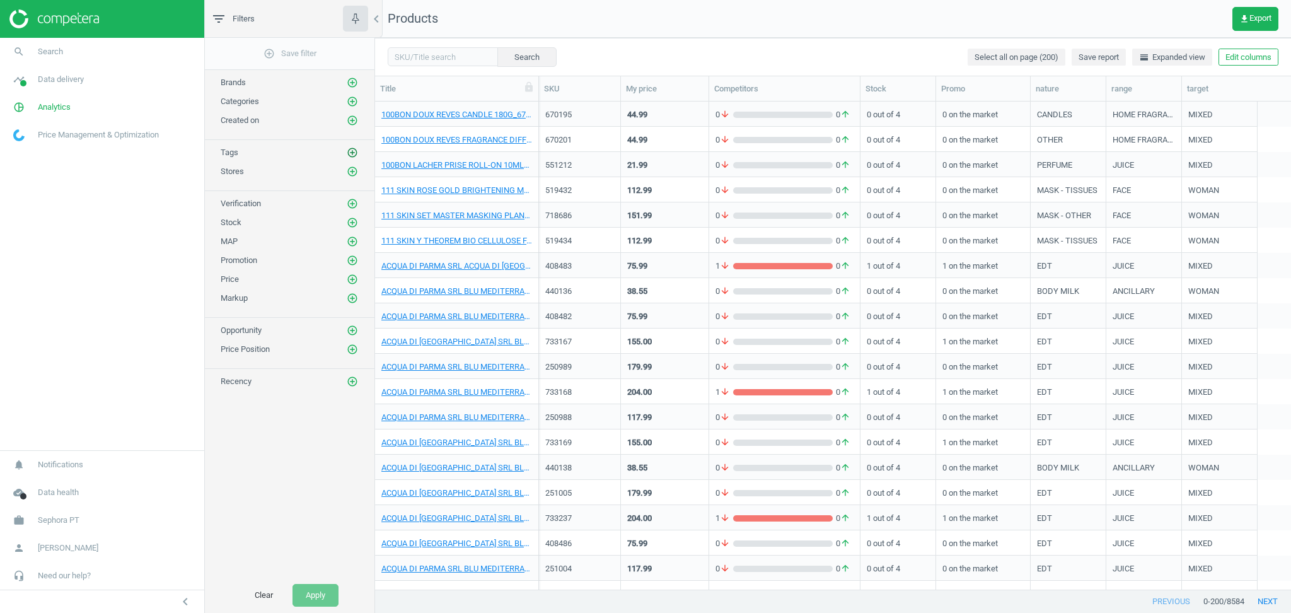
click at [351, 153] on icon "add_circle_outline" at bounding box center [352, 152] width 11 height 11
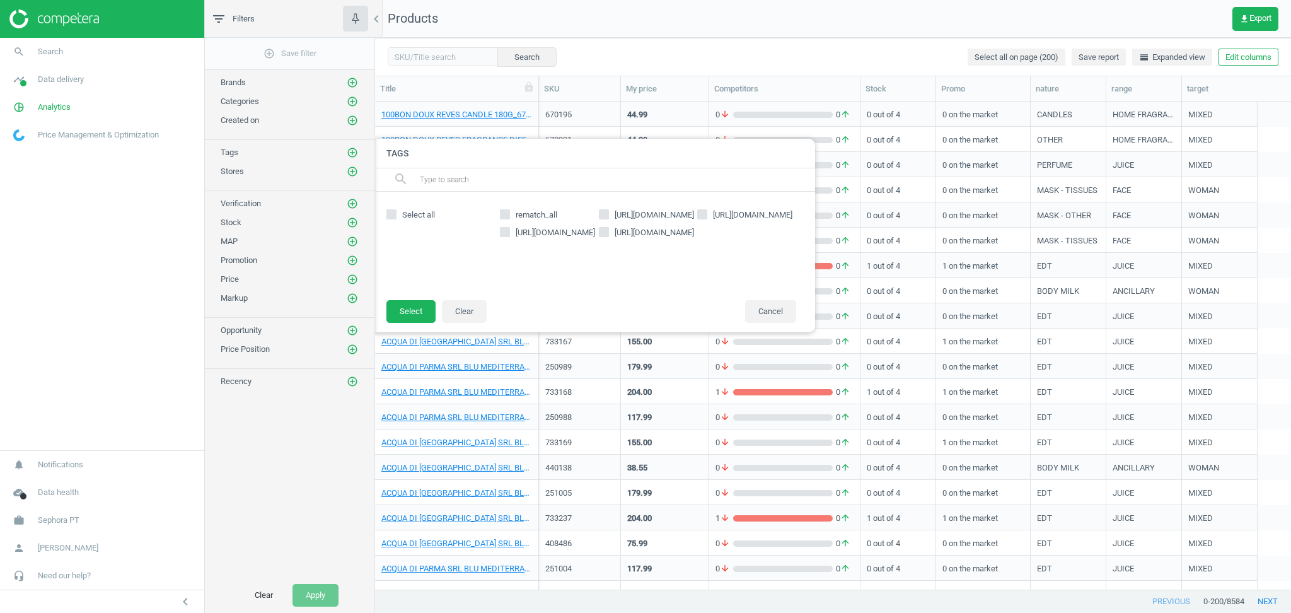
click at [418, 217] on span "Select all" at bounding box center [419, 214] width 38 height 11
click at [395, 217] on input "Select all" at bounding box center [391, 215] width 8 height 8
checkbox input "true"
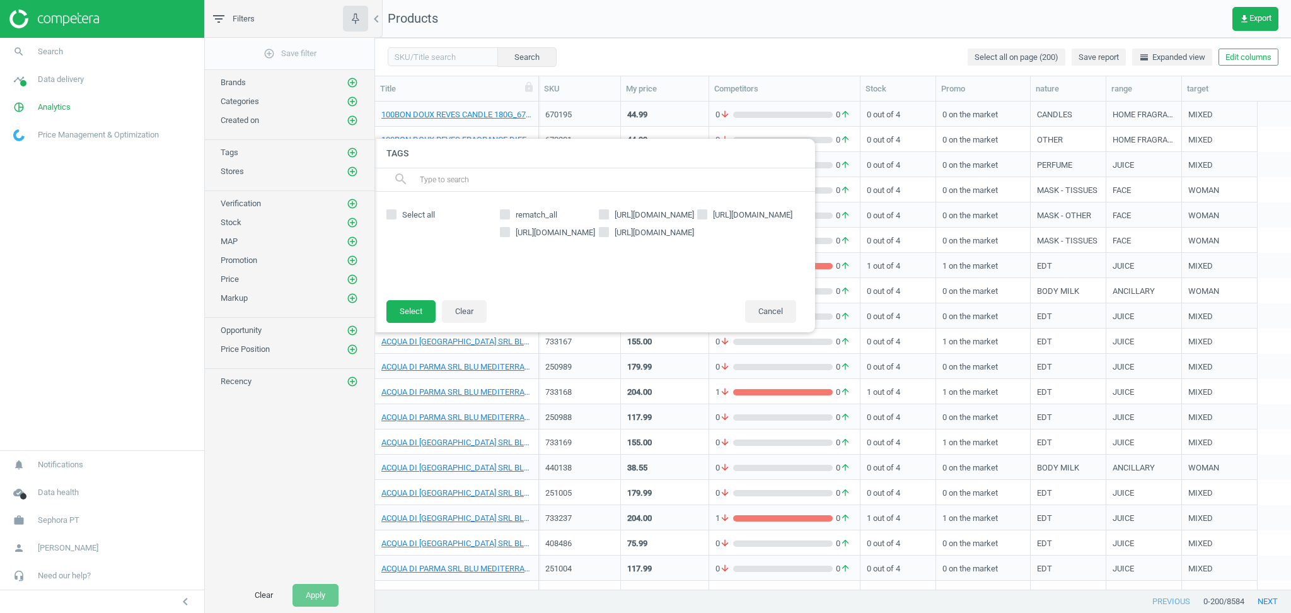
checkbox input "true"
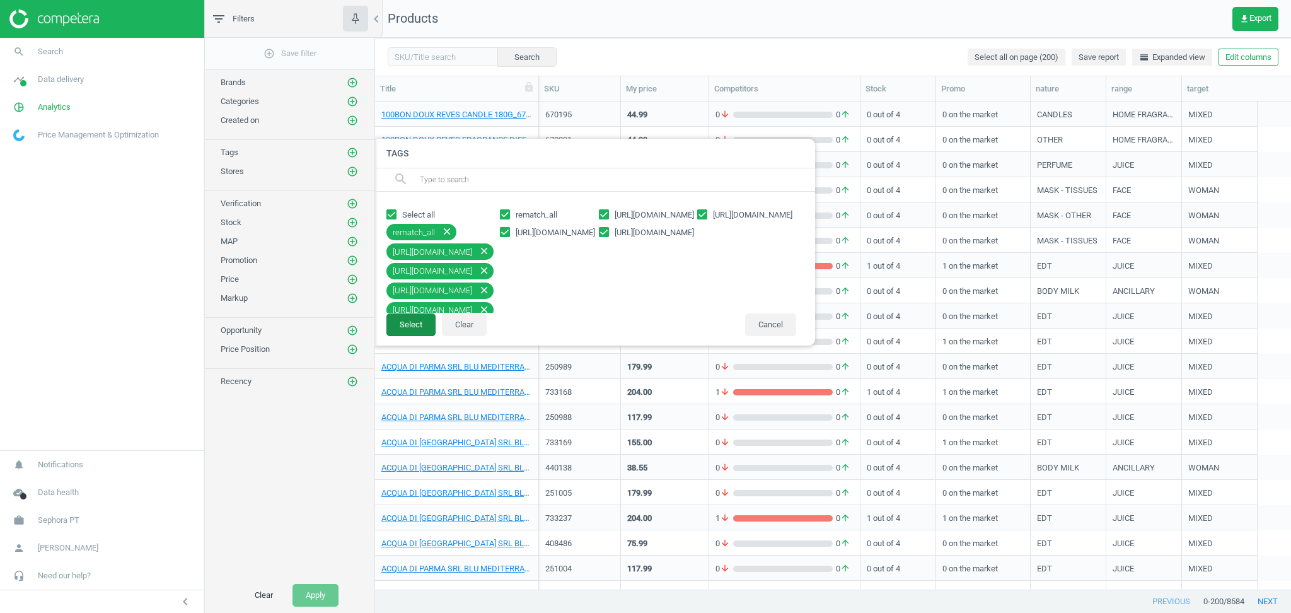
click at [408, 328] on button "Select" at bounding box center [410, 324] width 49 height 23
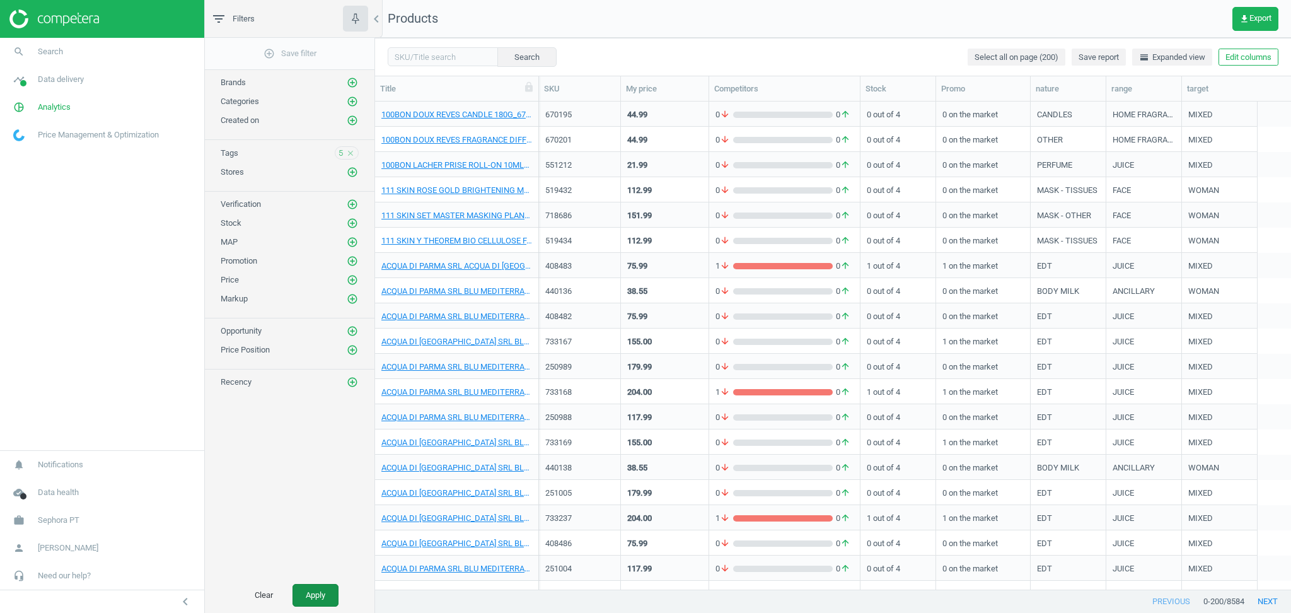
click at [320, 590] on button "Apply" at bounding box center [315, 595] width 46 height 23
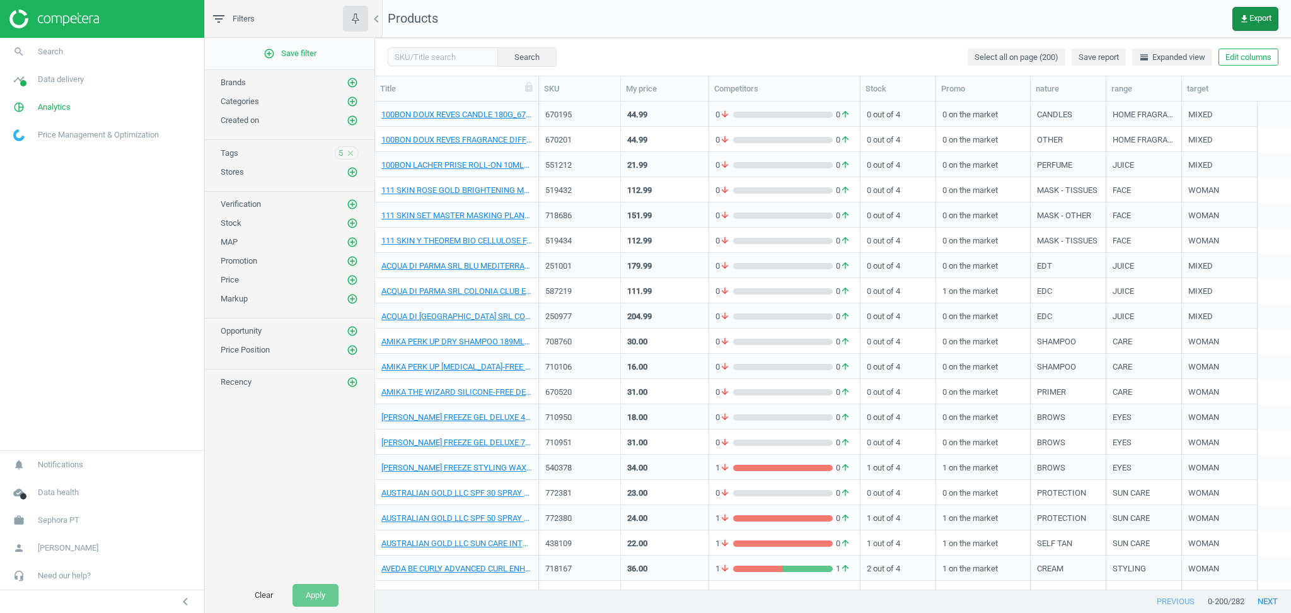
click at [1248, 18] on span "get_app Export" at bounding box center [1255, 19] width 32 height 10
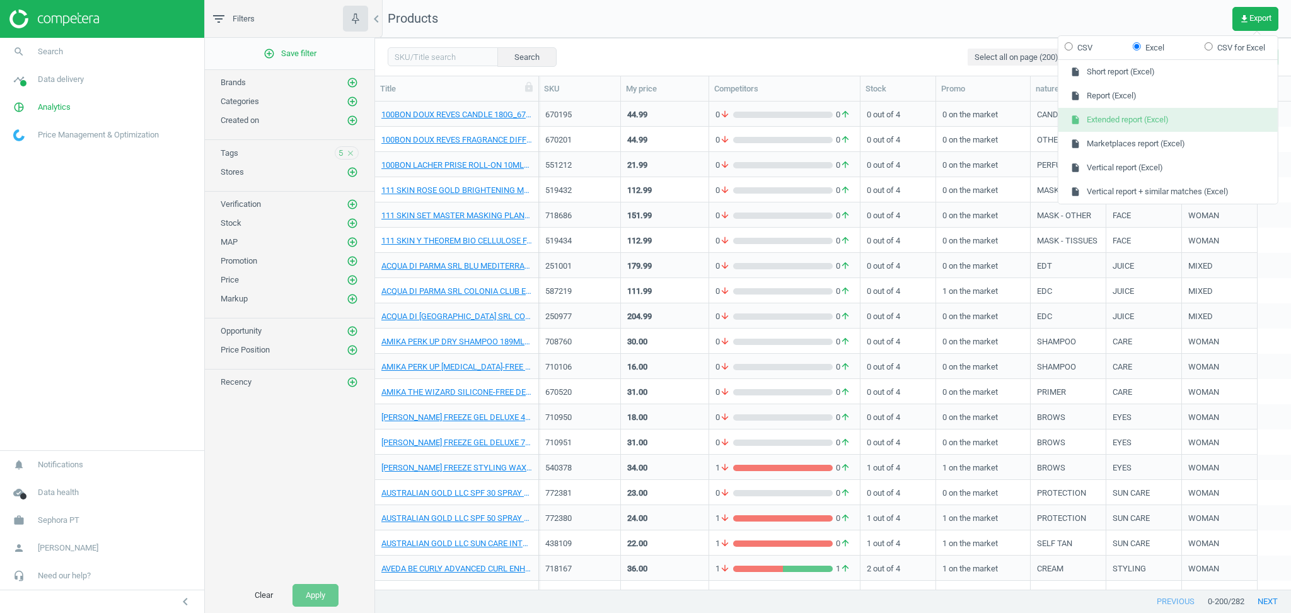
click at [1140, 121] on button "insert_drive_file Extended report (Excel)" at bounding box center [1167, 120] width 219 height 24
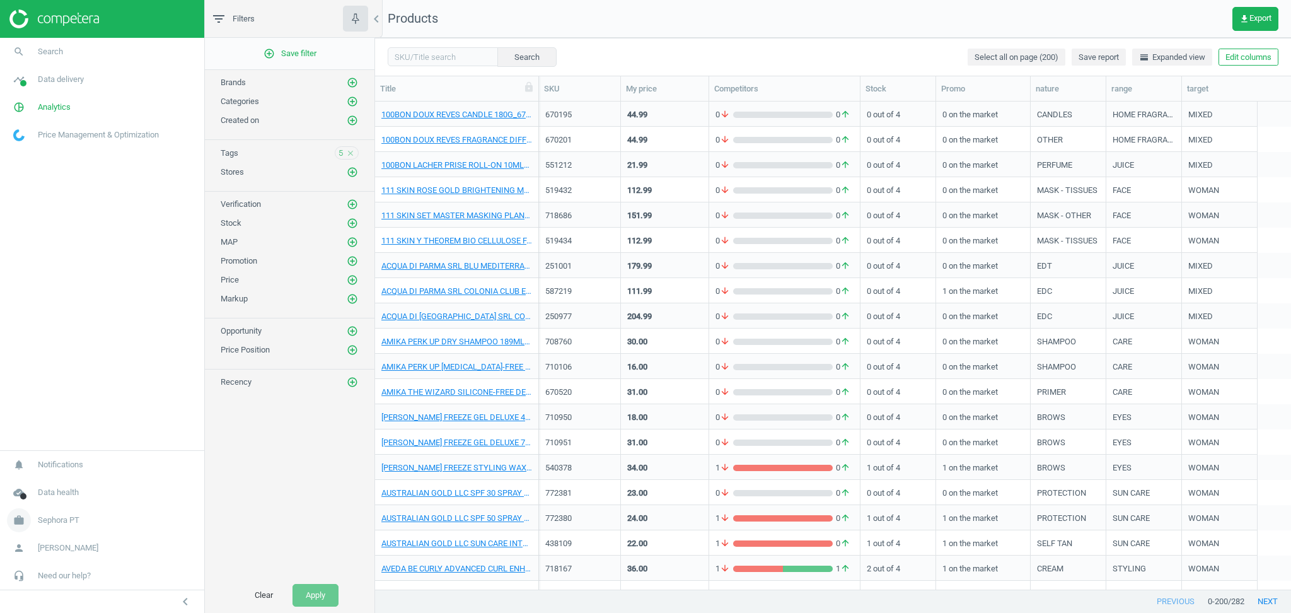
click at [55, 523] on span "Sephora PT" at bounding box center [59, 519] width 42 height 11
click at [55, 480] on span "Switch campaign" at bounding box center [42, 483] width 56 height 10
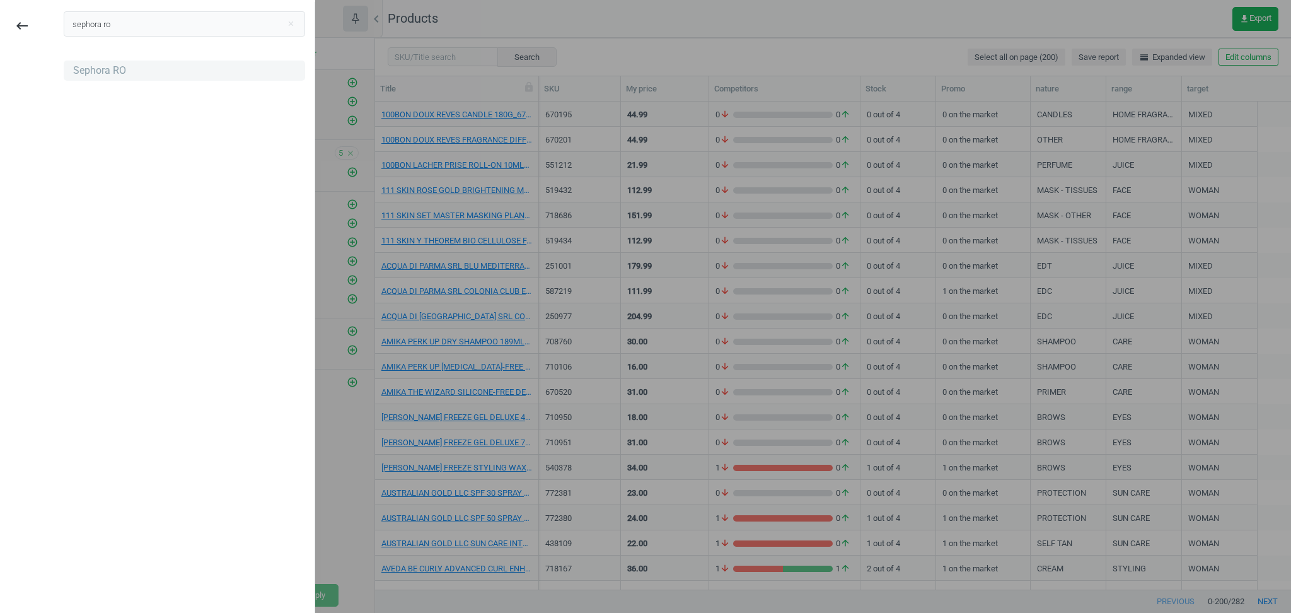
type input "sephora ro"
click at [101, 76] on div "Sephora RO" at bounding box center [99, 71] width 53 height 14
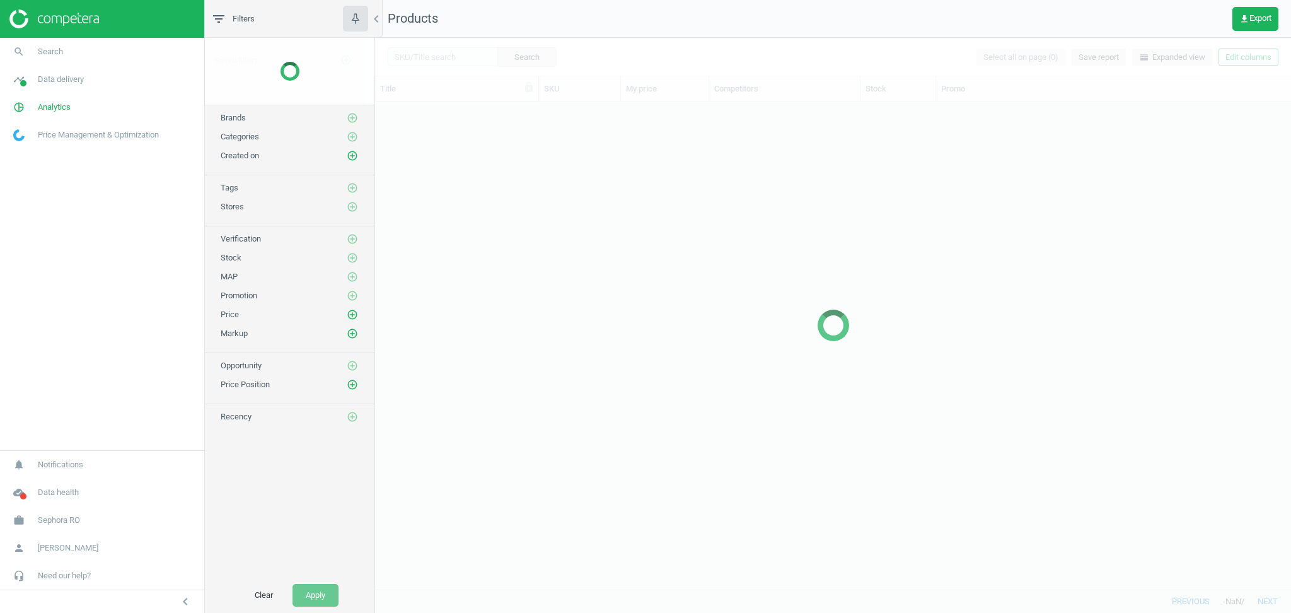
scroll to position [475, 903]
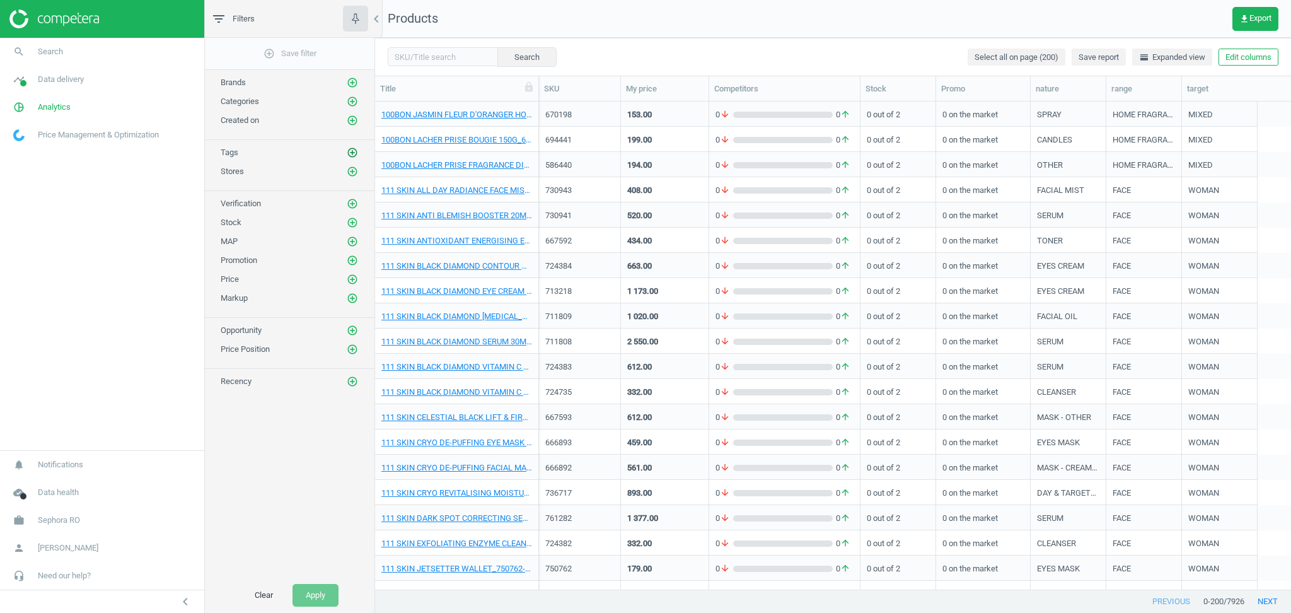
click at [350, 153] on icon "add_circle_outline" at bounding box center [352, 152] width 11 height 11
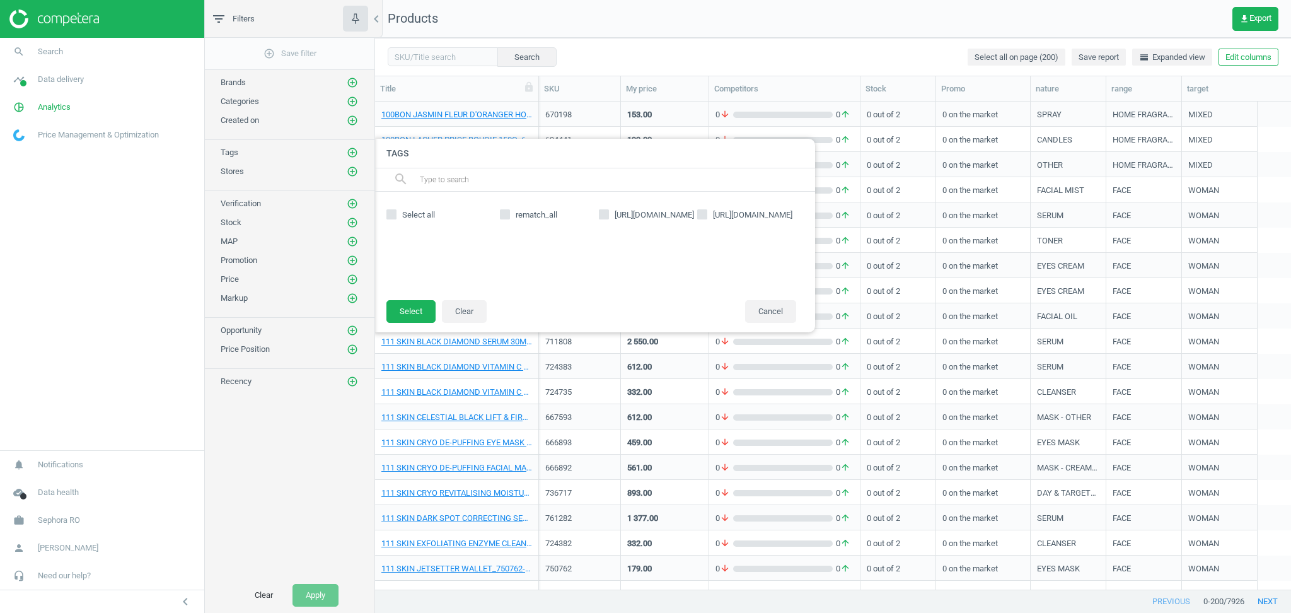
click at [422, 217] on span "Select all" at bounding box center [419, 214] width 38 height 11
click at [395, 217] on input "Select all" at bounding box center [391, 215] width 8 height 8
checkbox input "true"
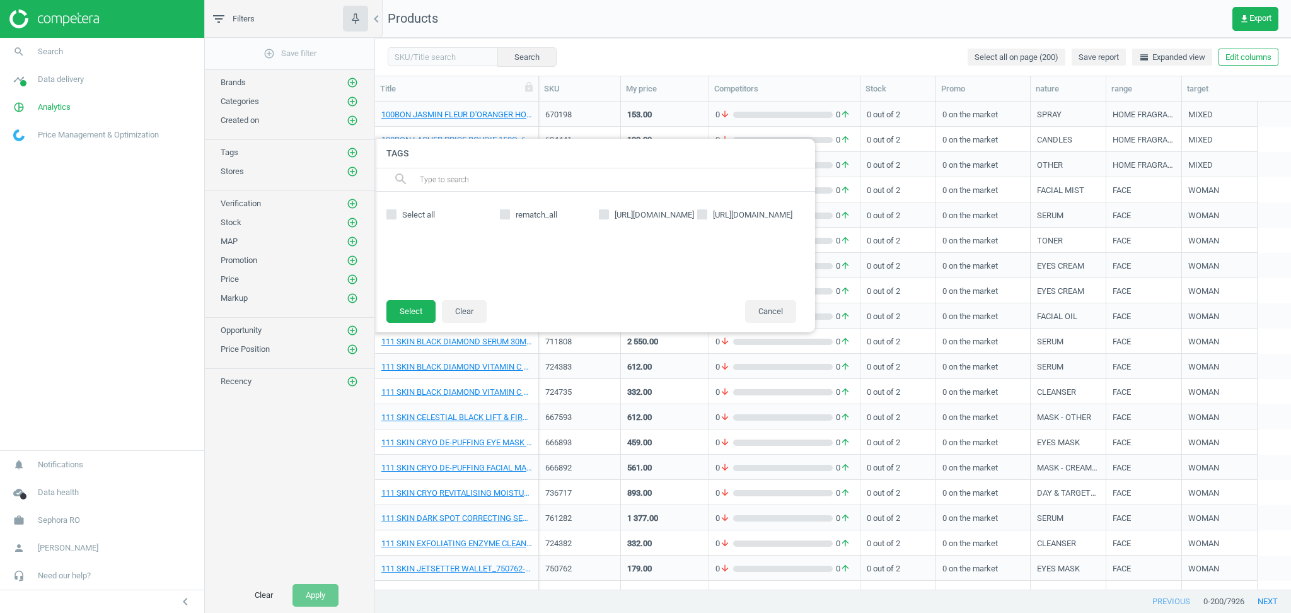
checkbox input "true"
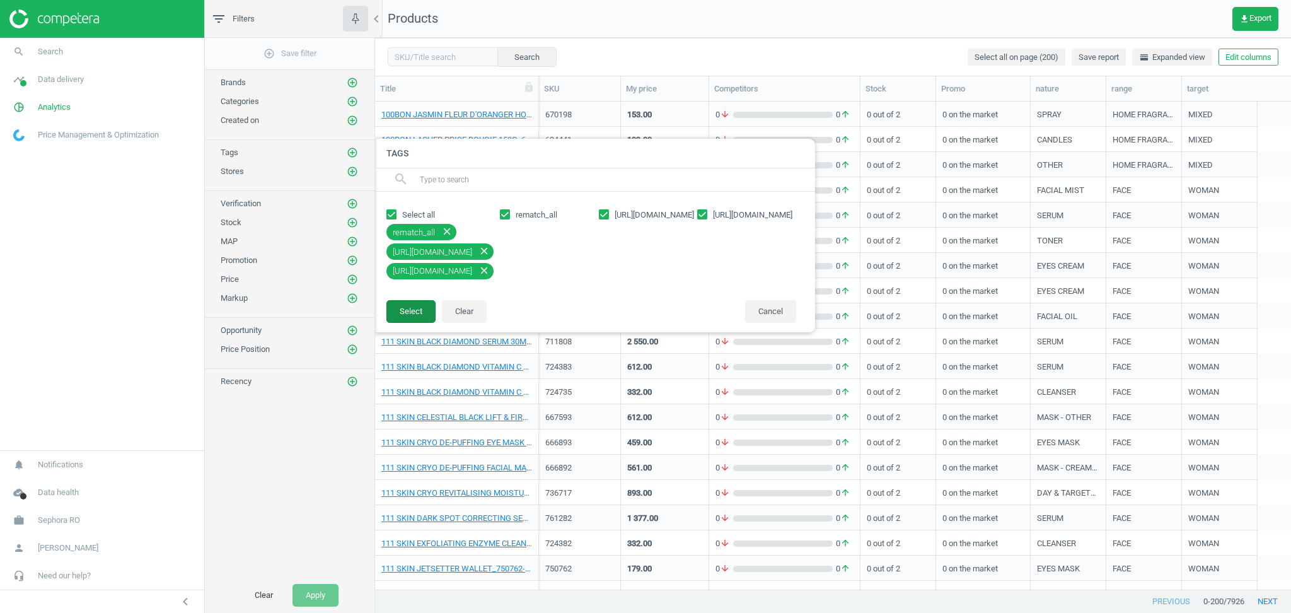
click at [417, 311] on button "Select" at bounding box center [410, 311] width 49 height 23
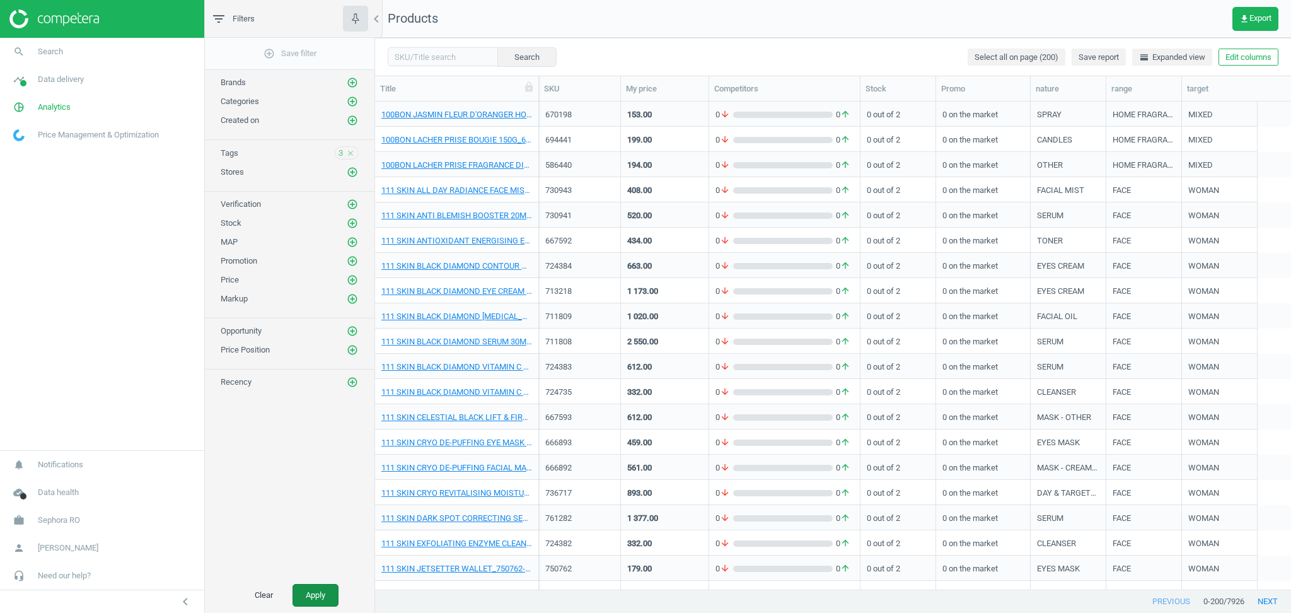
click at [327, 593] on button "Apply" at bounding box center [315, 595] width 46 height 23
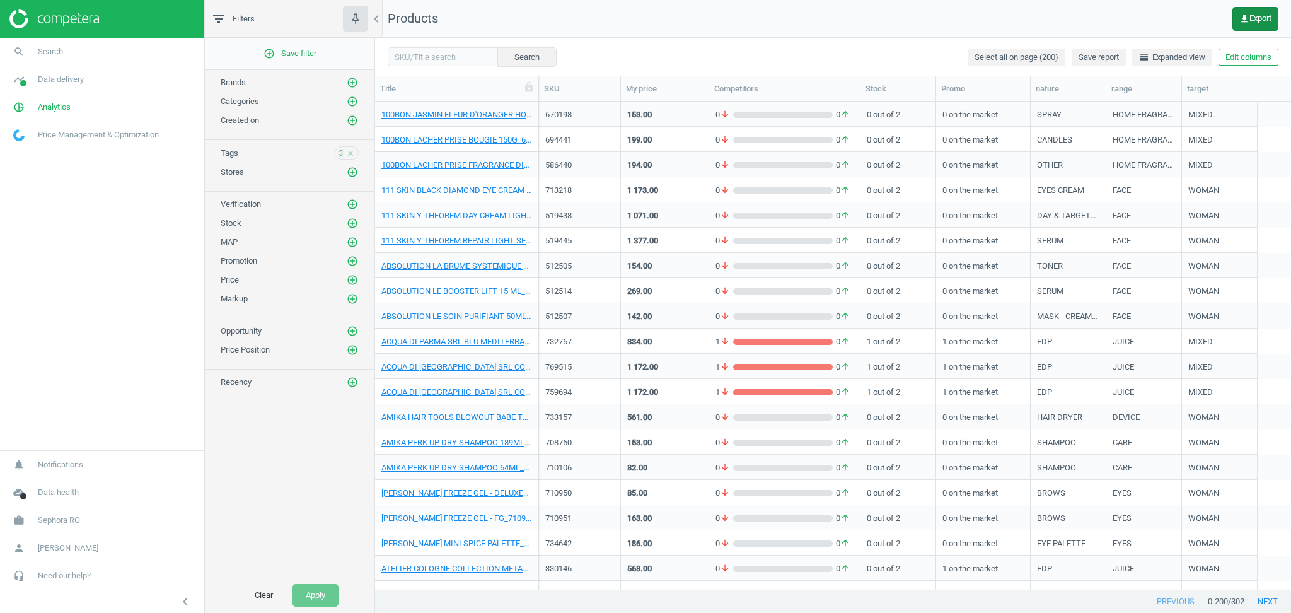
click at [1248, 14] on span "get_app Export" at bounding box center [1255, 19] width 32 height 10
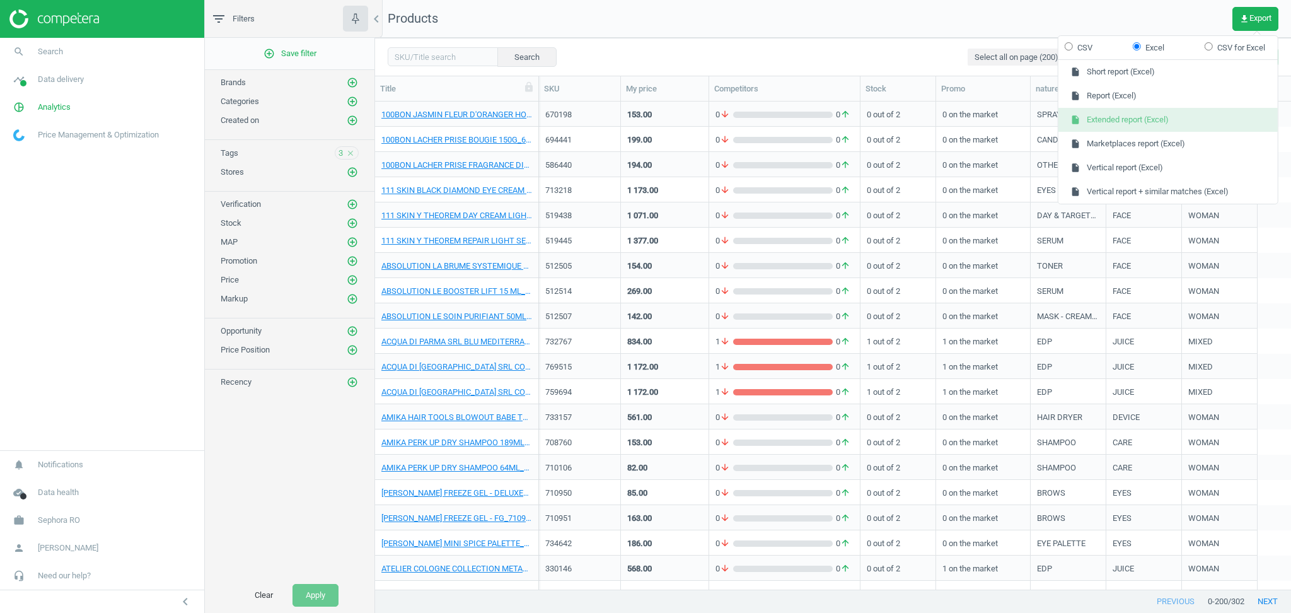
click at [1133, 120] on button "insert_drive_file Extended report (Excel)" at bounding box center [1167, 120] width 219 height 24
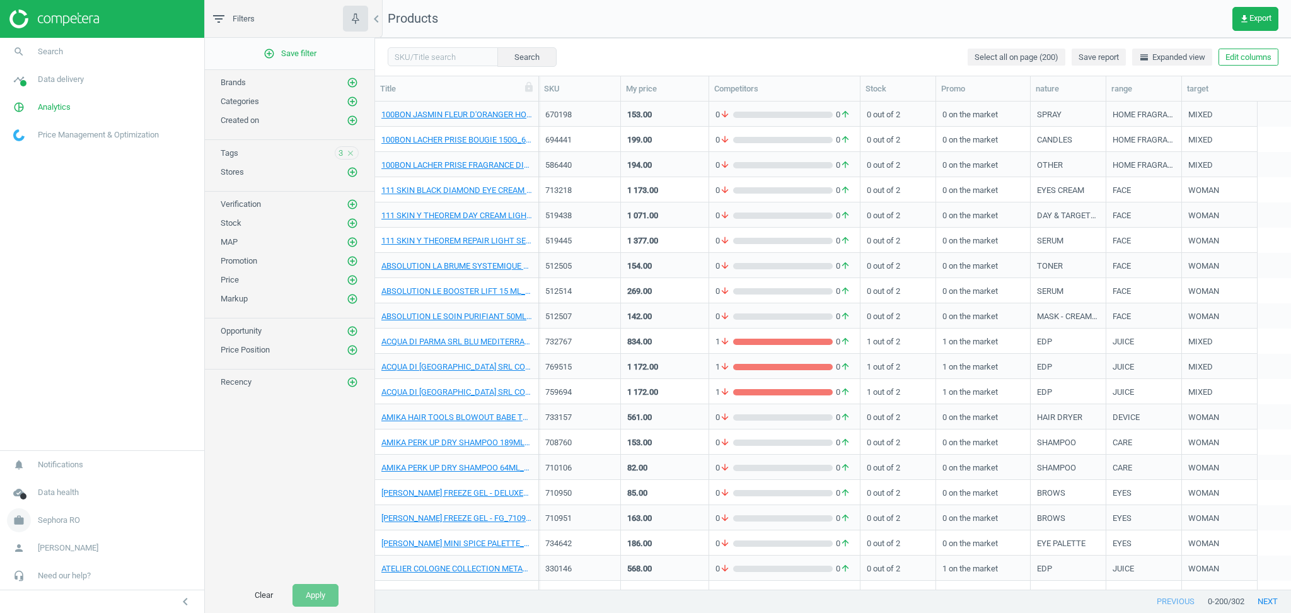
click at [71, 517] on span "Sephora RO" at bounding box center [59, 519] width 42 height 11
click at [57, 480] on span "Switch campaign" at bounding box center [42, 483] width 56 height 10
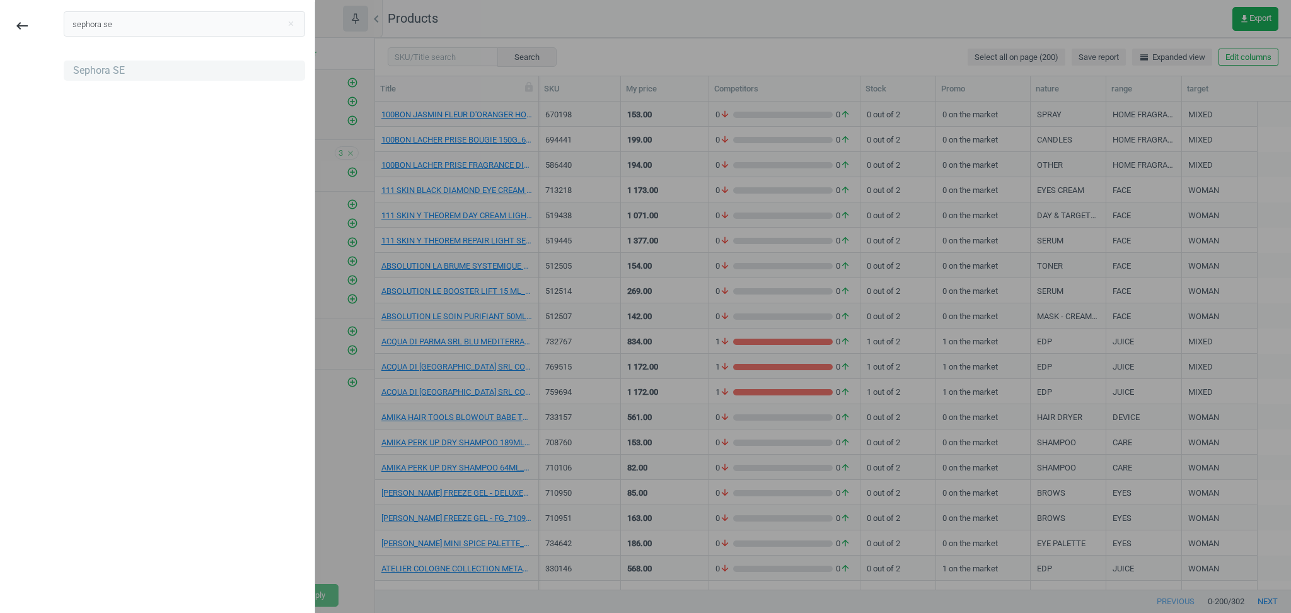
type input "sephora se"
click at [110, 69] on div "Sephora SE" at bounding box center [99, 71] width 52 height 14
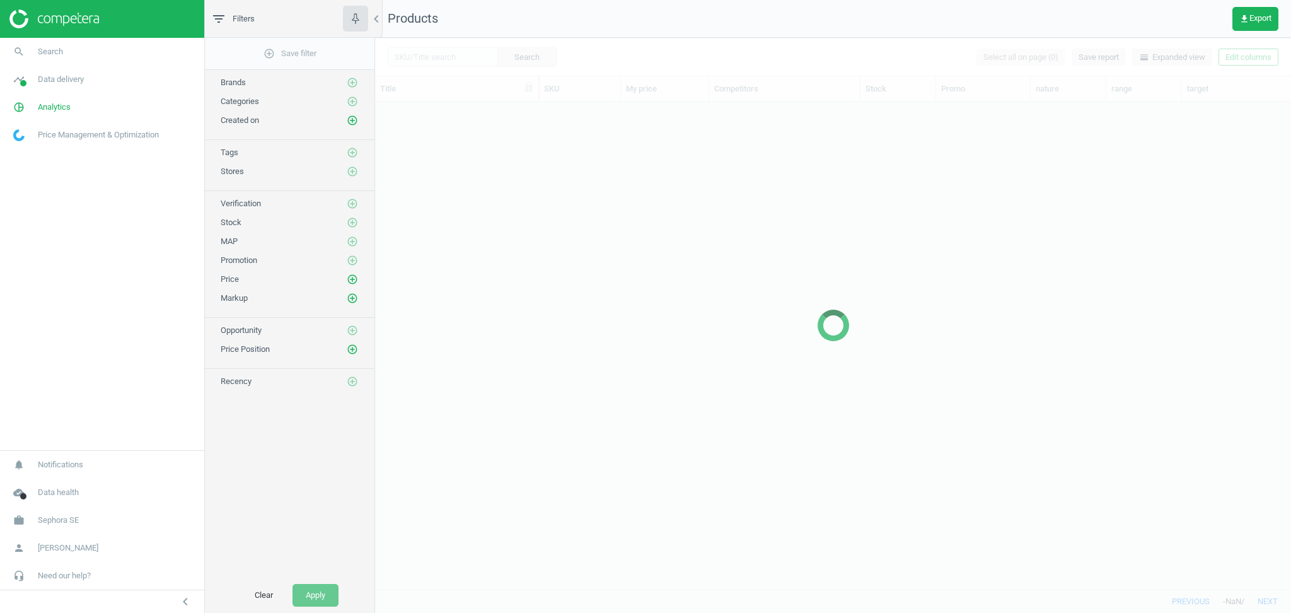
scroll to position [475, 903]
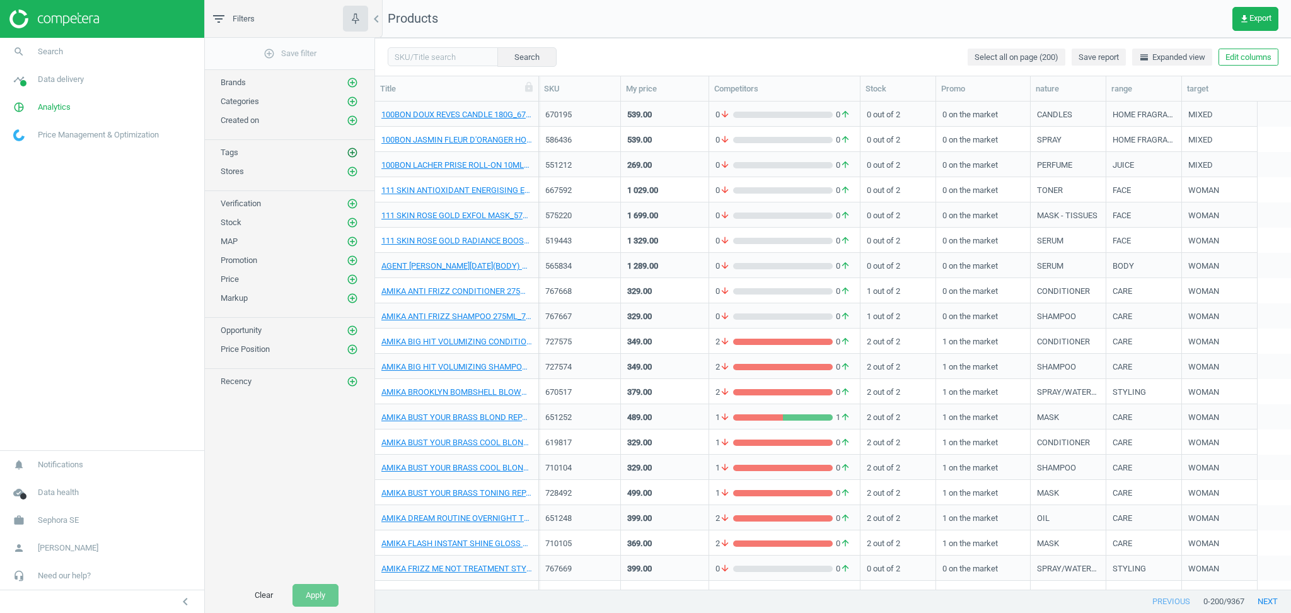
click at [354, 153] on icon "add_circle_outline" at bounding box center [352, 152] width 11 height 11
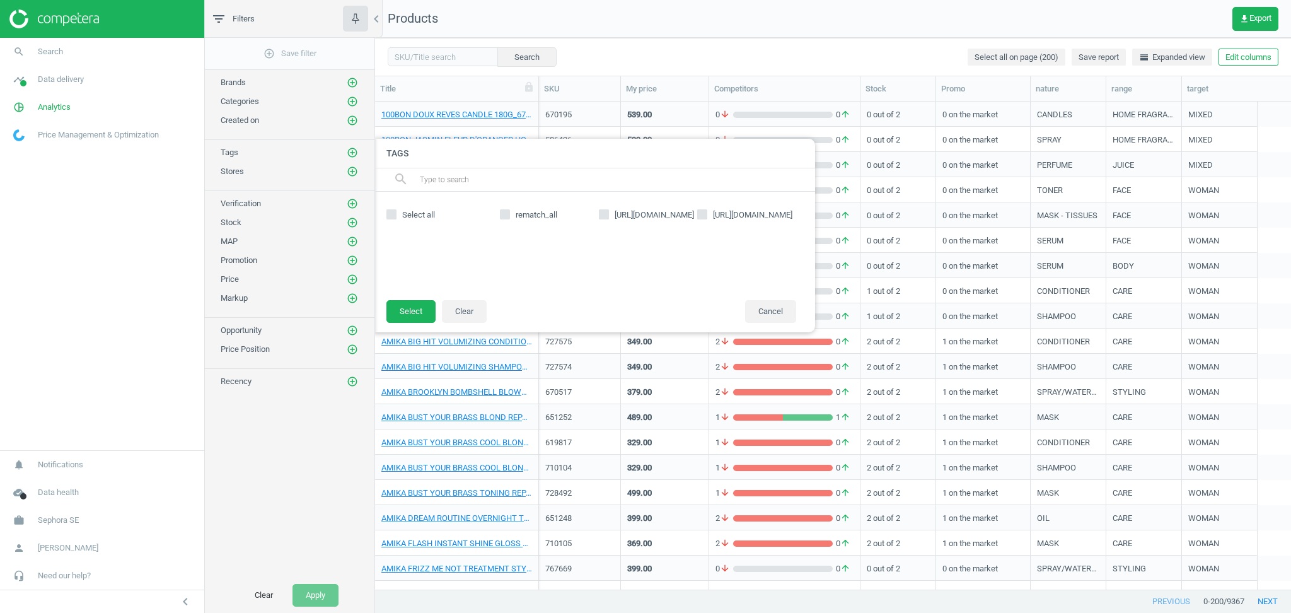
click at [436, 216] on span "Select all" at bounding box center [419, 214] width 38 height 11
click at [395, 216] on input "Select all" at bounding box center [391, 215] width 8 height 8
checkbox input "true"
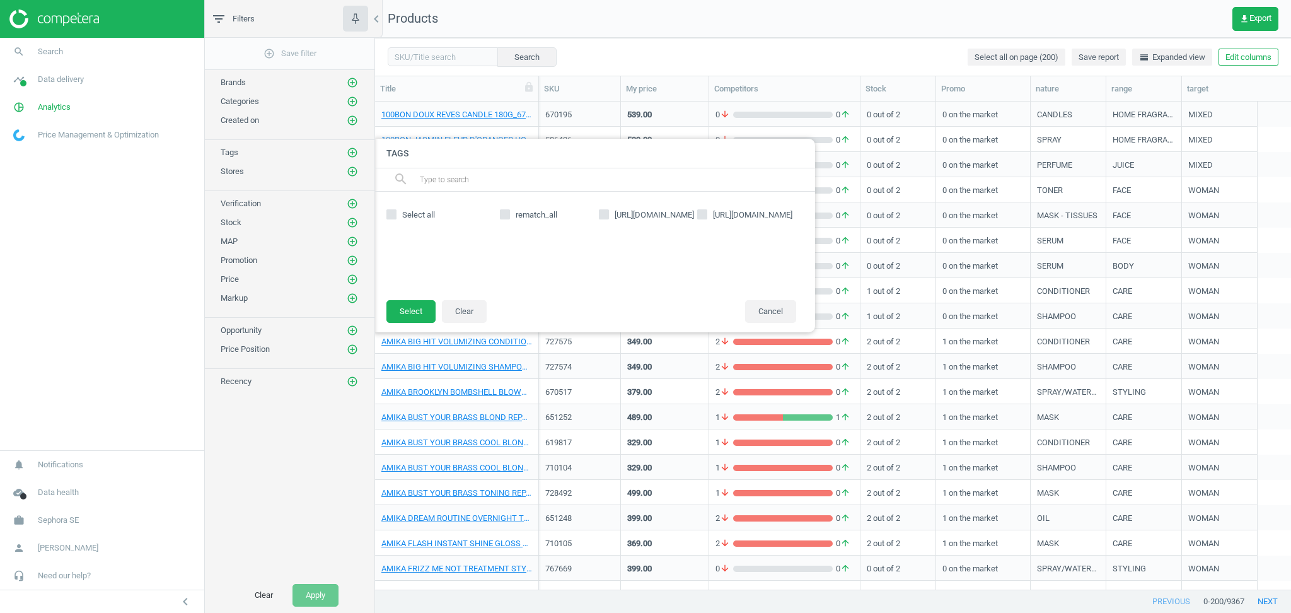
checkbox input "true"
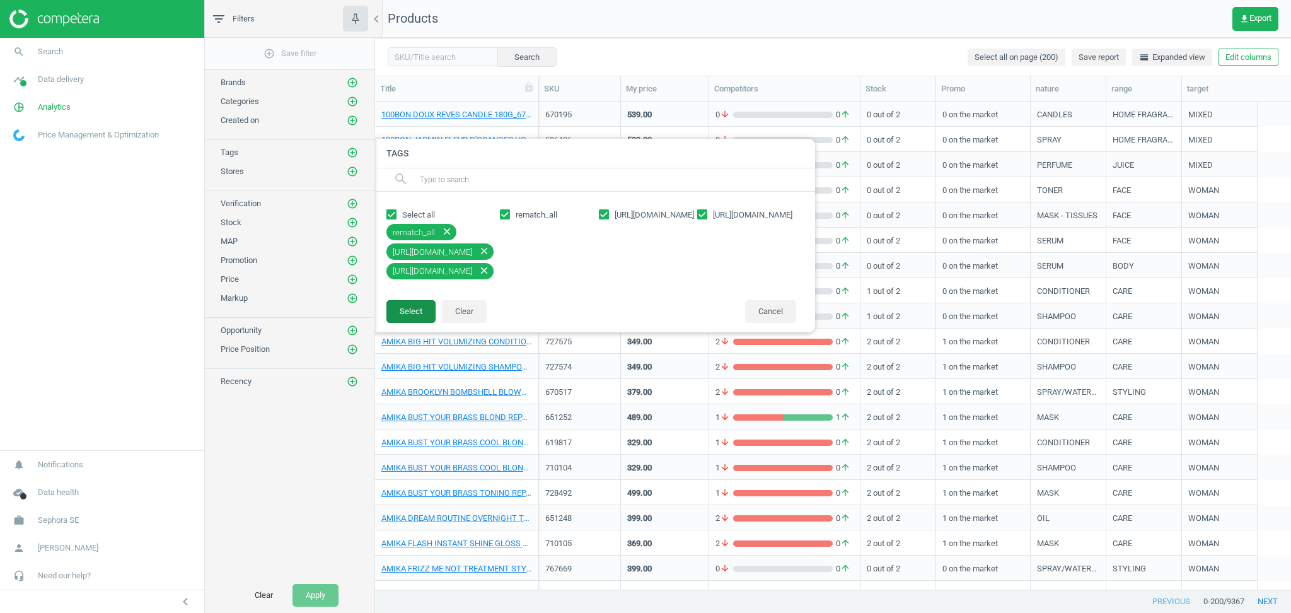
click at [407, 310] on button "Select" at bounding box center [410, 311] width 49 height 23
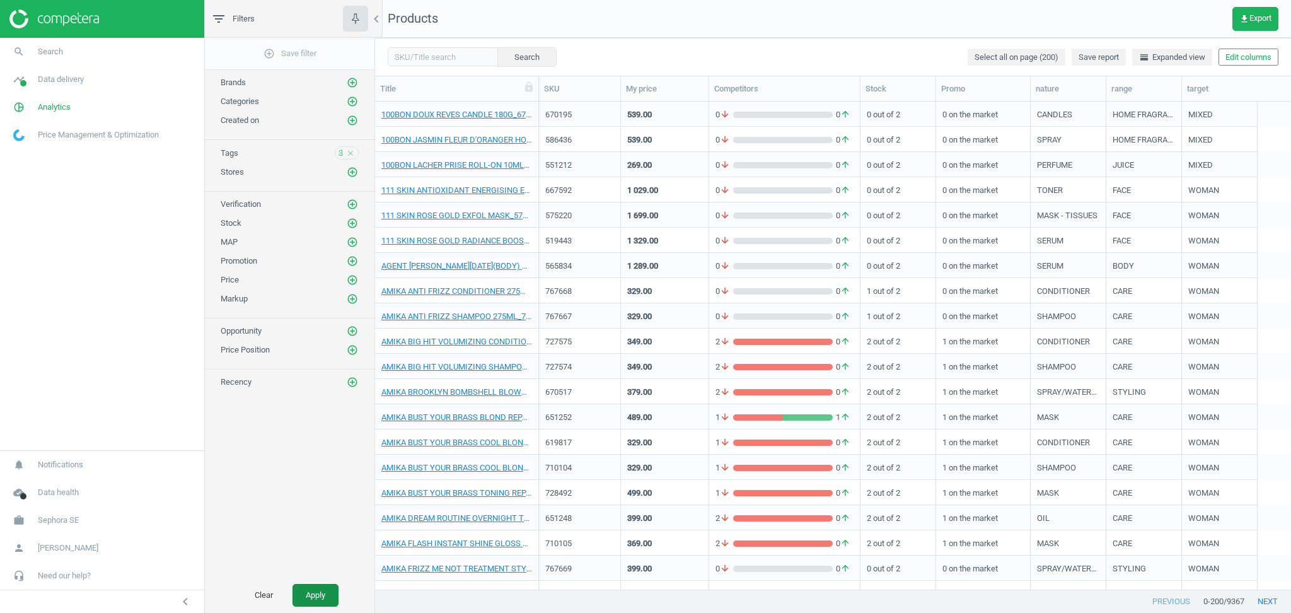
click at [330, 593] on button "Apply" at bounding box center [315, 595] width 46 height 23
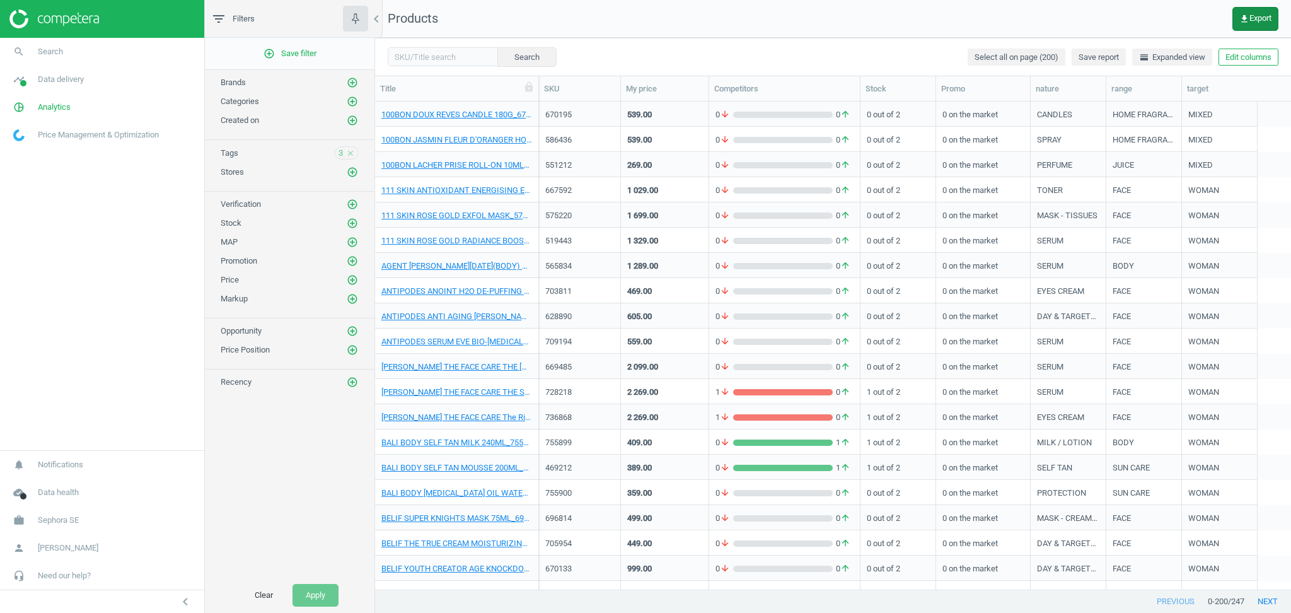
click at [1249, 25] on button "get_app Export" at bounding box center [1255, 19] width 46 height 24
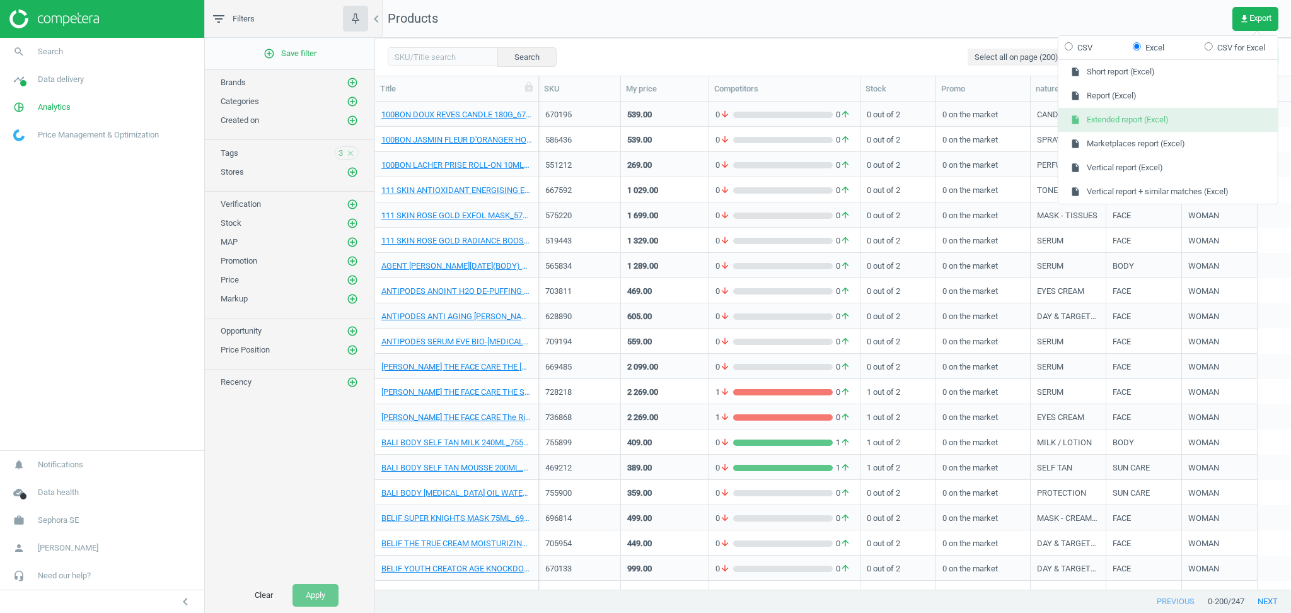
click at [1137, 114] on button "insert_drive_file Extended report (Excel)" at bounding box center [1167, 120] width 219 height 24
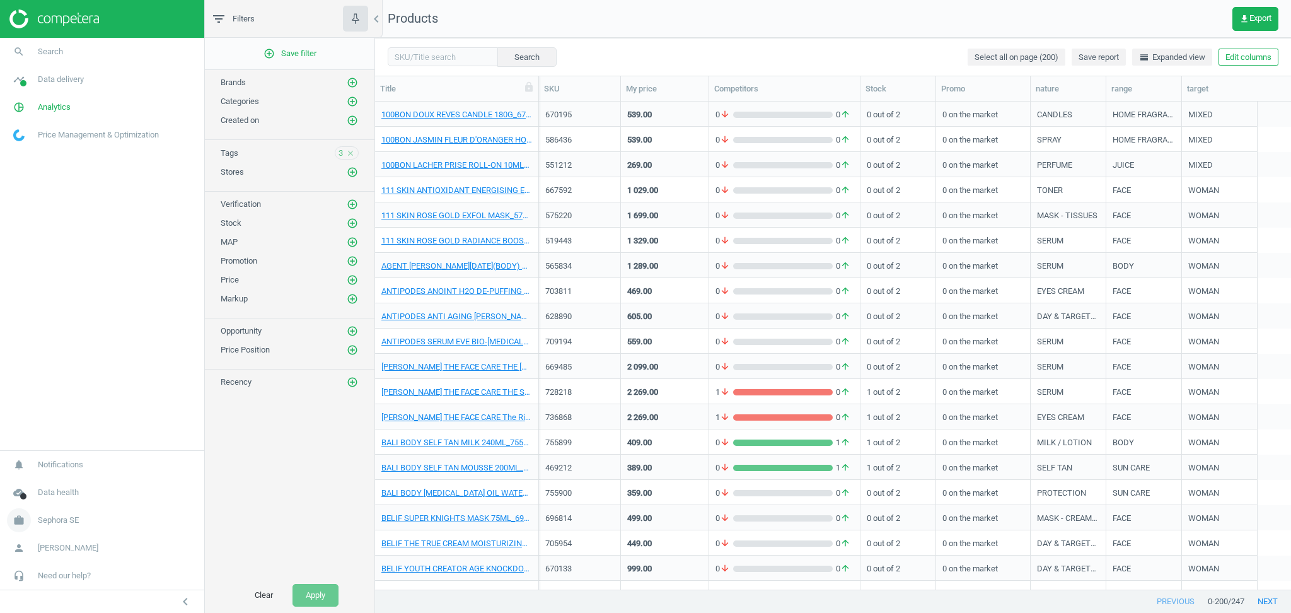
click at [74, 520] on span "Sephora SE" at bounding box center [58, 519] width 41 height 11
click at [52, 483] on span "Switch campaign" at bounding box center [42, 483] width 56 height 10
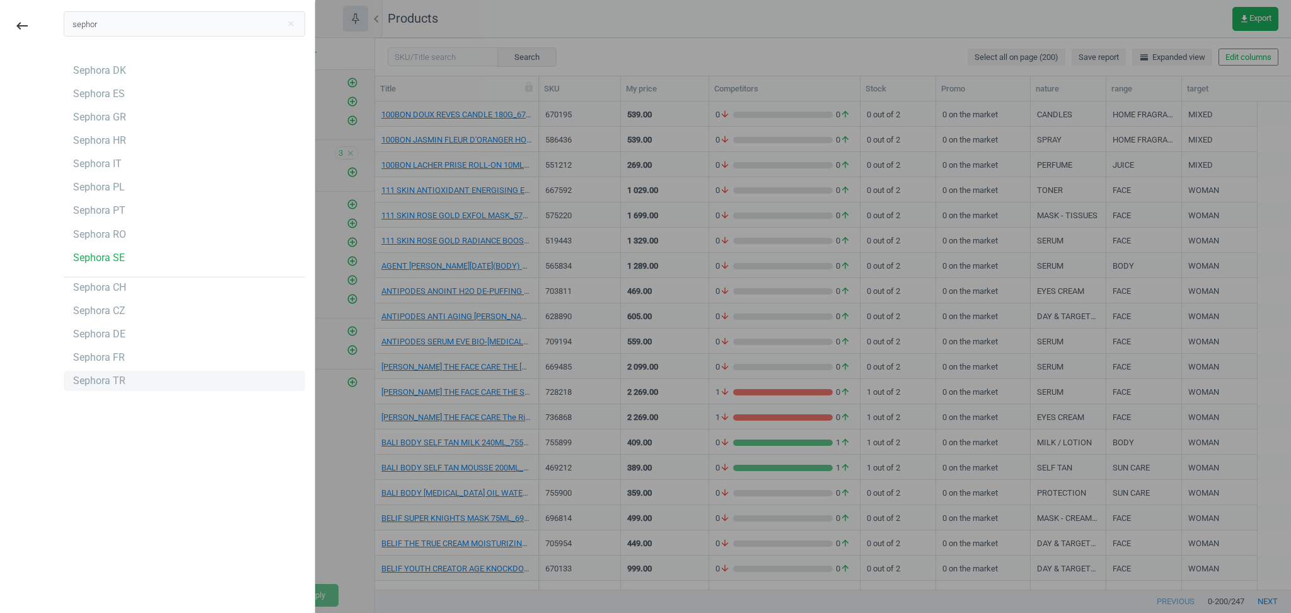
type input "sephor"
click at [107, 379] on div "Sephora TR" at bounding box center [99, 381] width 52 height 14
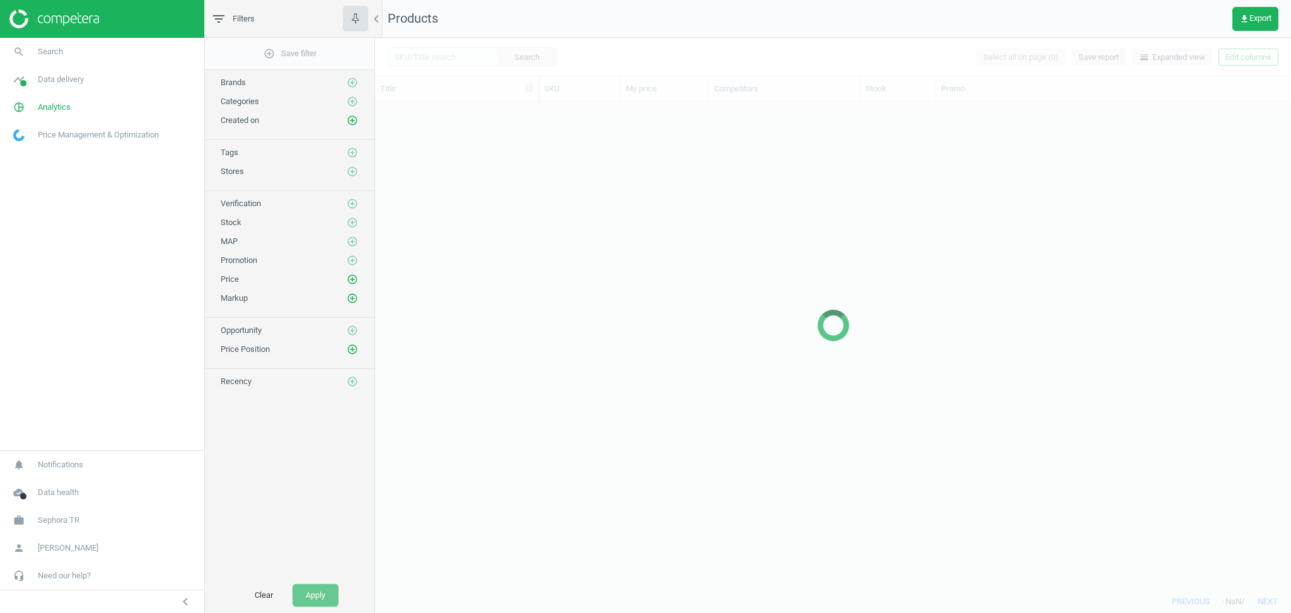
scroll to position [475, 903]
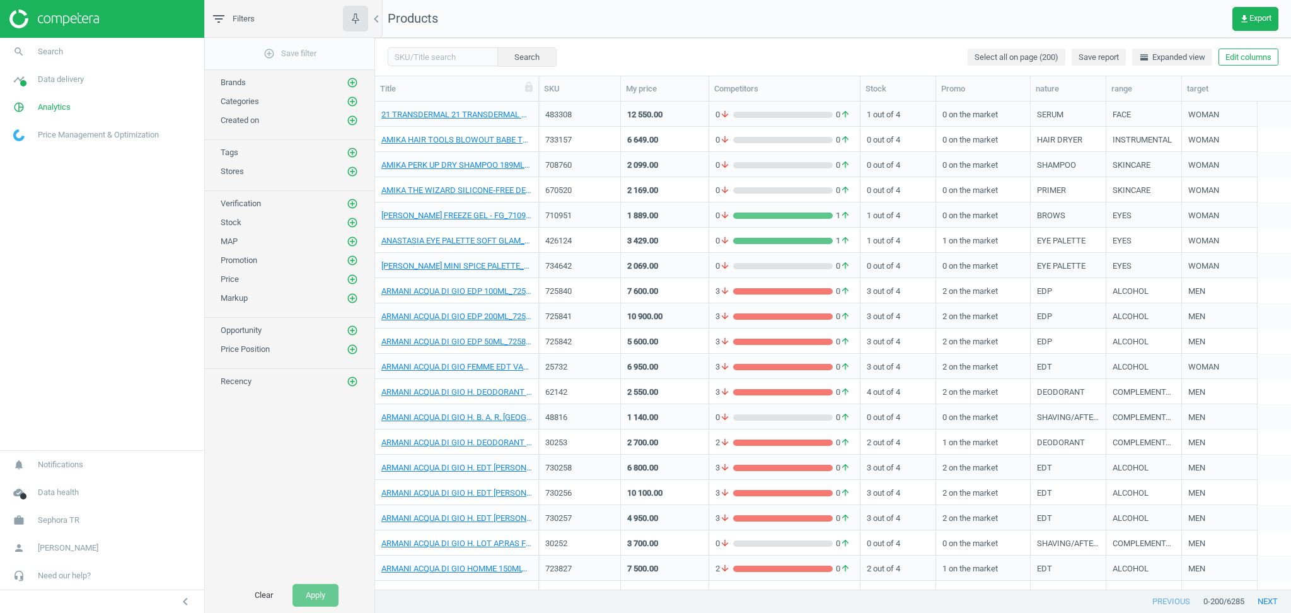
click at [321, 151] on div "Tags add_circle_outline" at bounding box center [290, 152] width 138 height 13
click at [349, 153] on icon "add_circle_outline" at bounding box center [352, 152] width 11 height 11
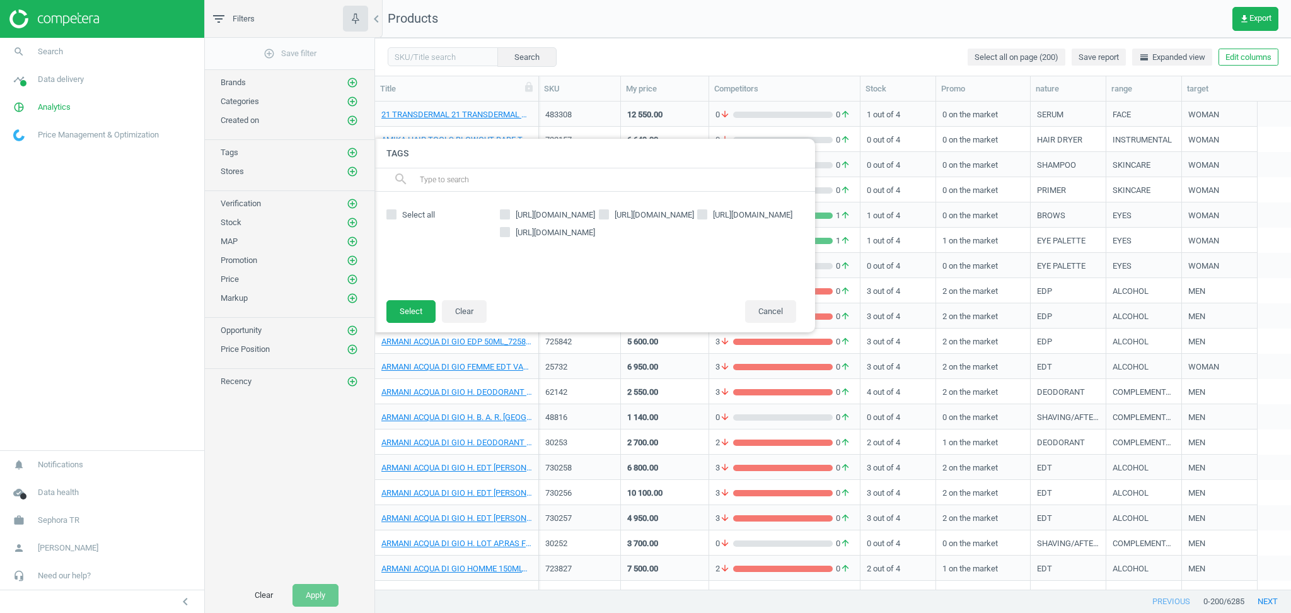
click at [419, 214] on span "Select all" at bounding box center [419, 214] width 38 height 11
click at [395, 214] on input "Select all" at bounding box center [391, 215] width 8 height 8
checkbox input "true"
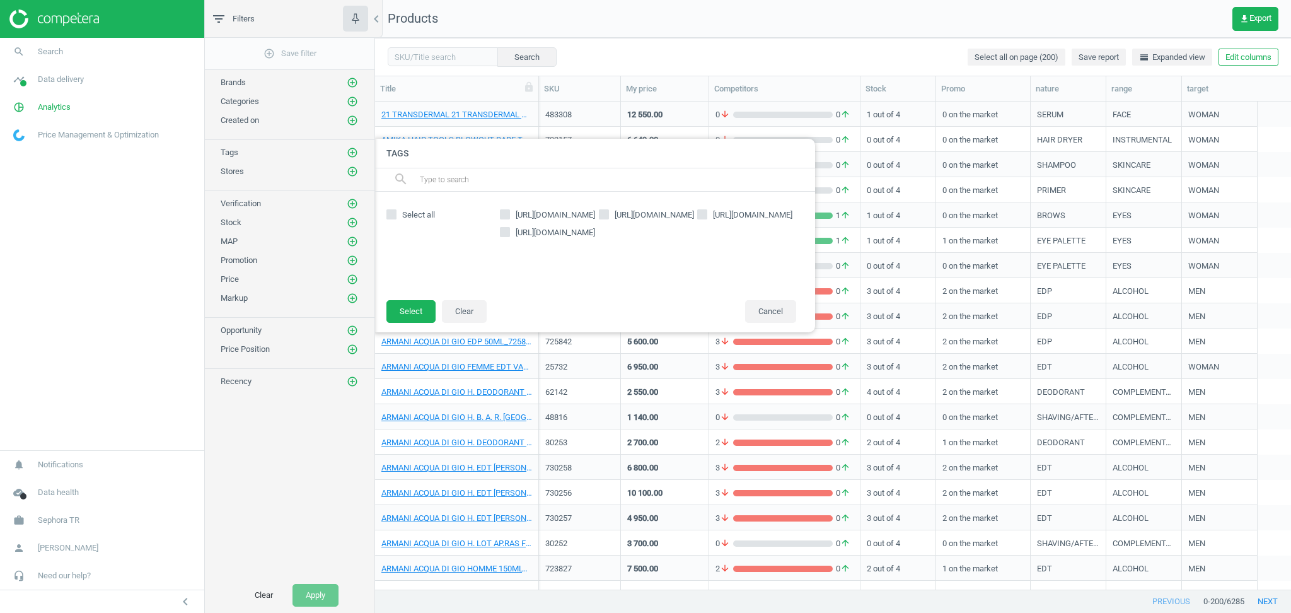
checkbox input "true"
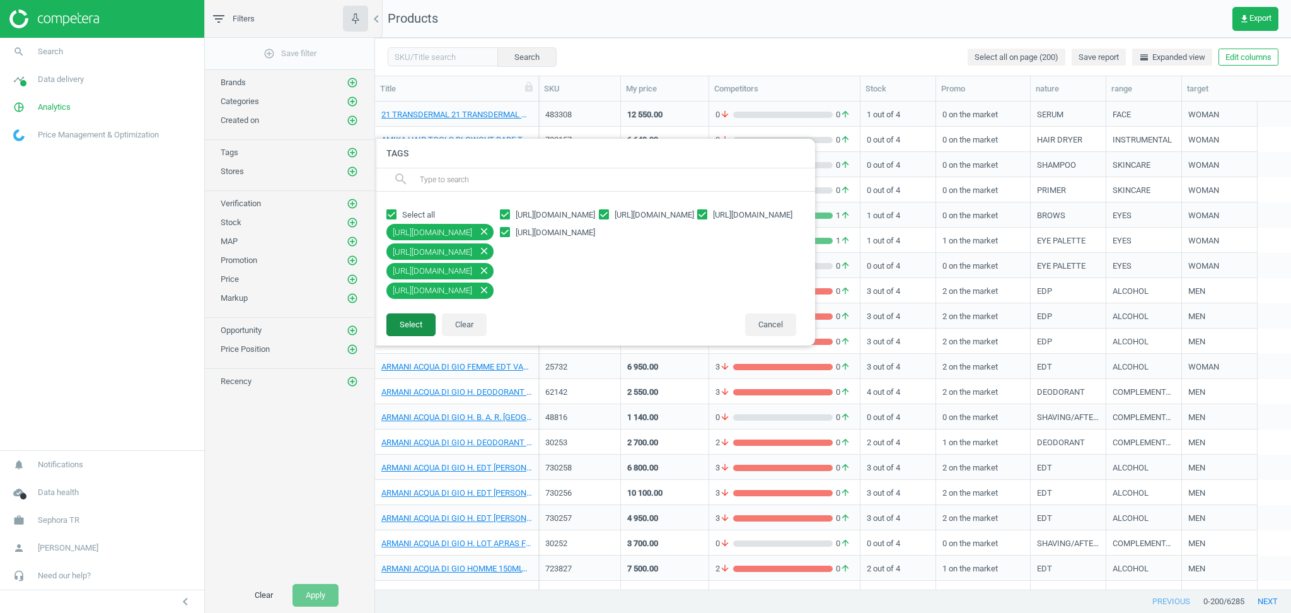
click at [412, 326] on button "Select" at bounding box center [410, 324] width 49 height 23
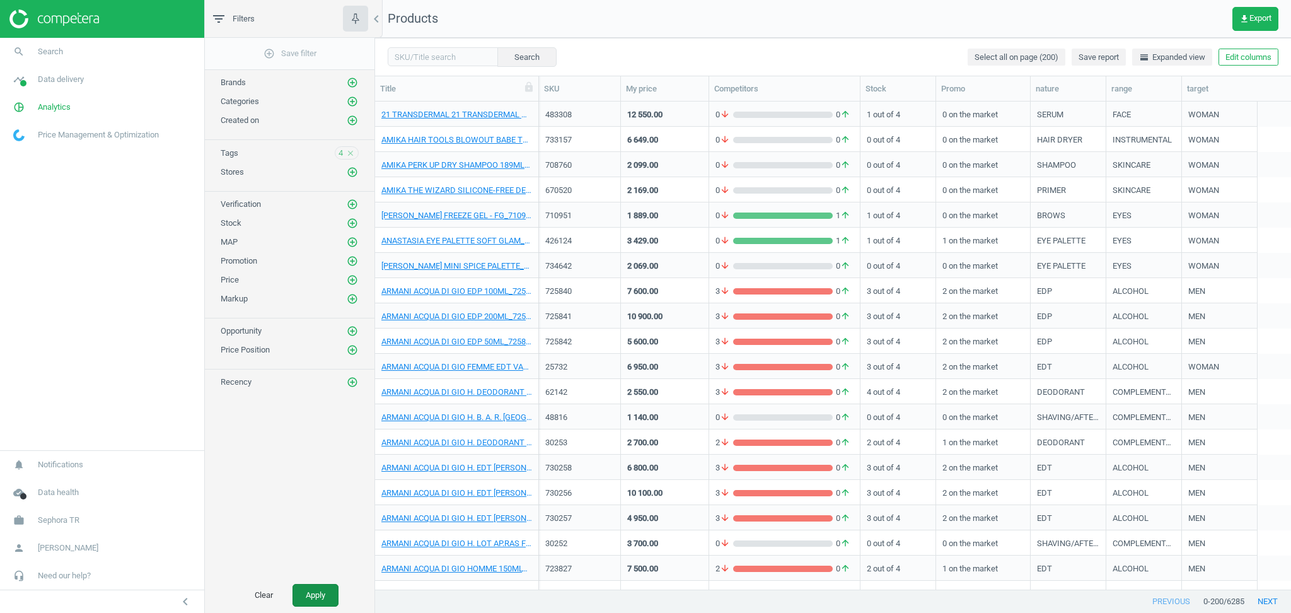
click at [315, 591] on button "Apply" at bounding box center [315, 595] width 46 height 23
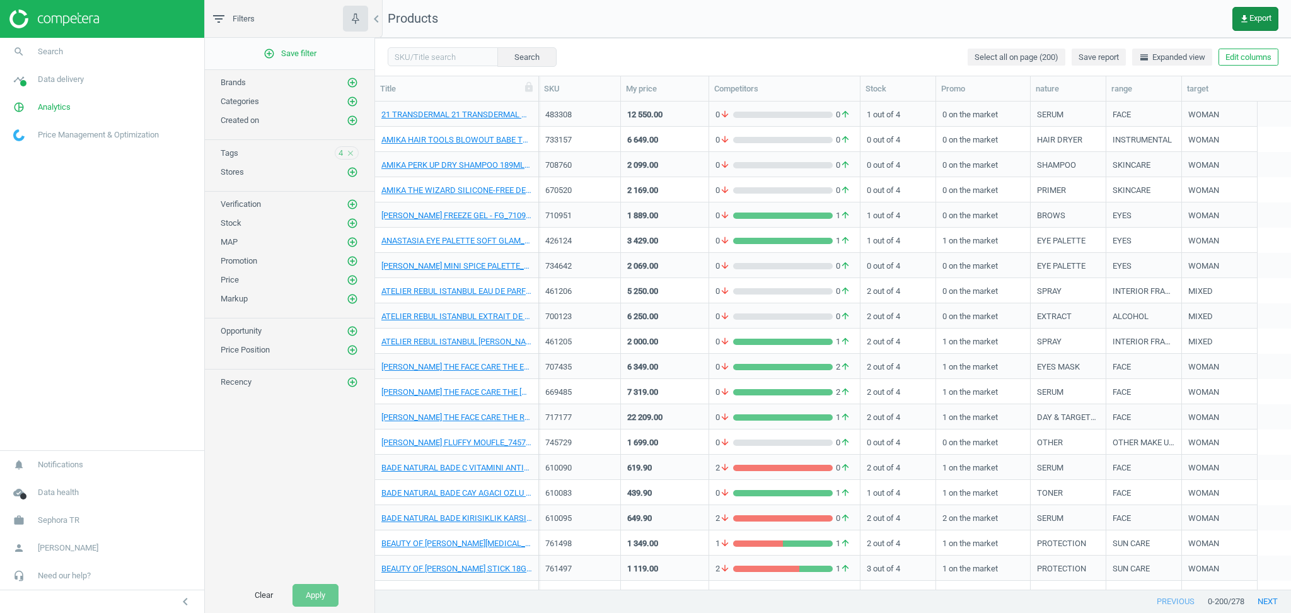
click at [1255, 20] on span "get_app Export" at bounding box center [1255, 19] width 32 height 10
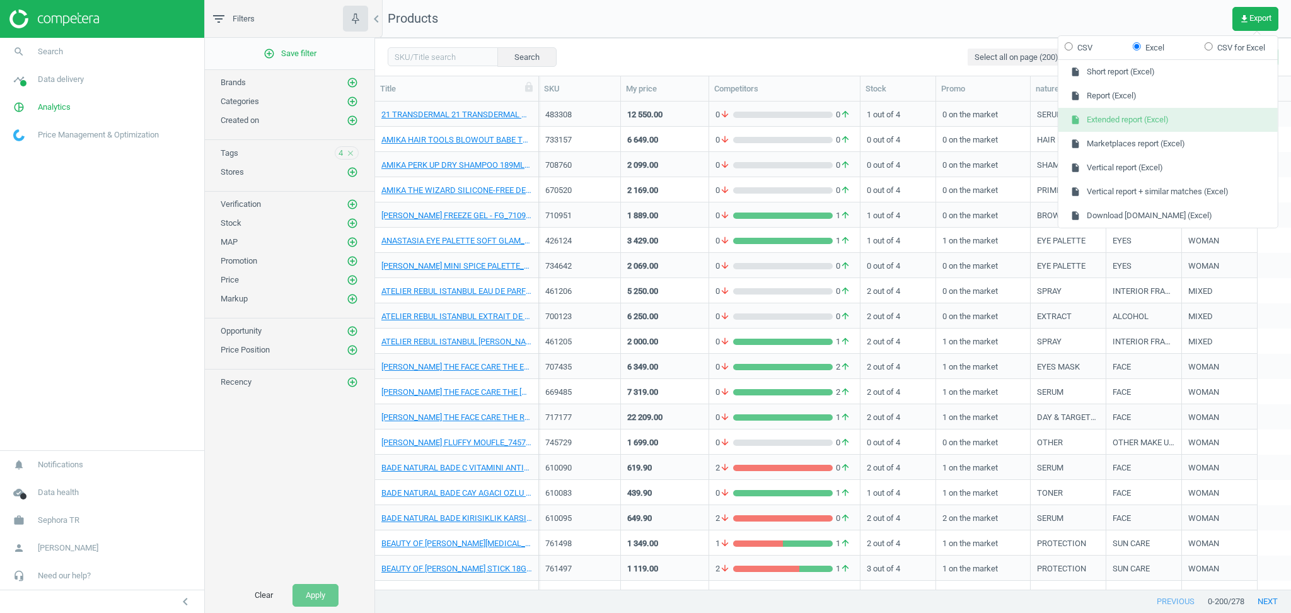
click at [1146, 116] on button "insert_drive_file Extended report (Excel)" at bounding box center [1167, 120] width 219 height 24
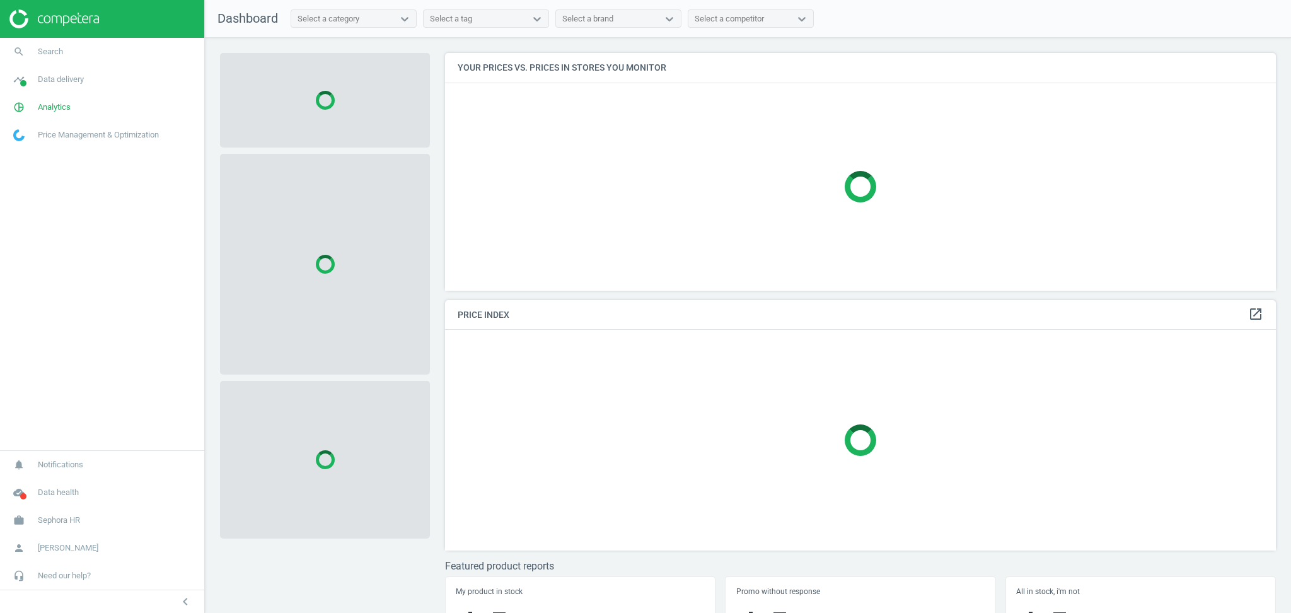
scroll to position [263, 843]
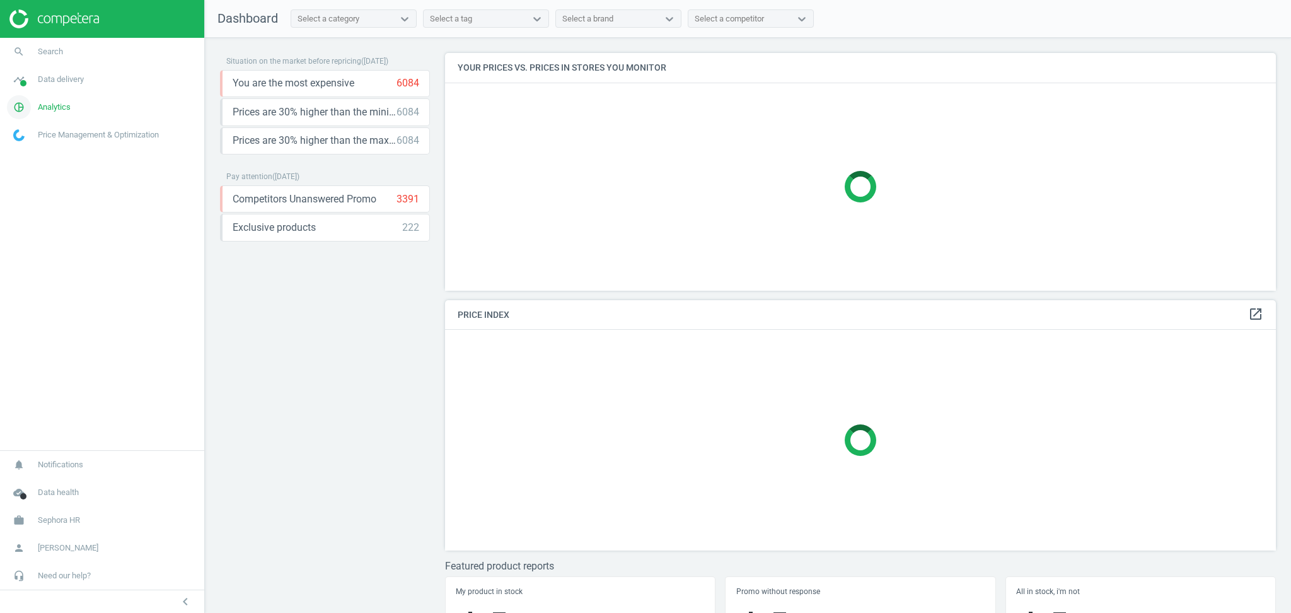
click at [73, 112] on link "pie_chart_outlined Analytics" at bounding box center [102, 107] width 204 height 28
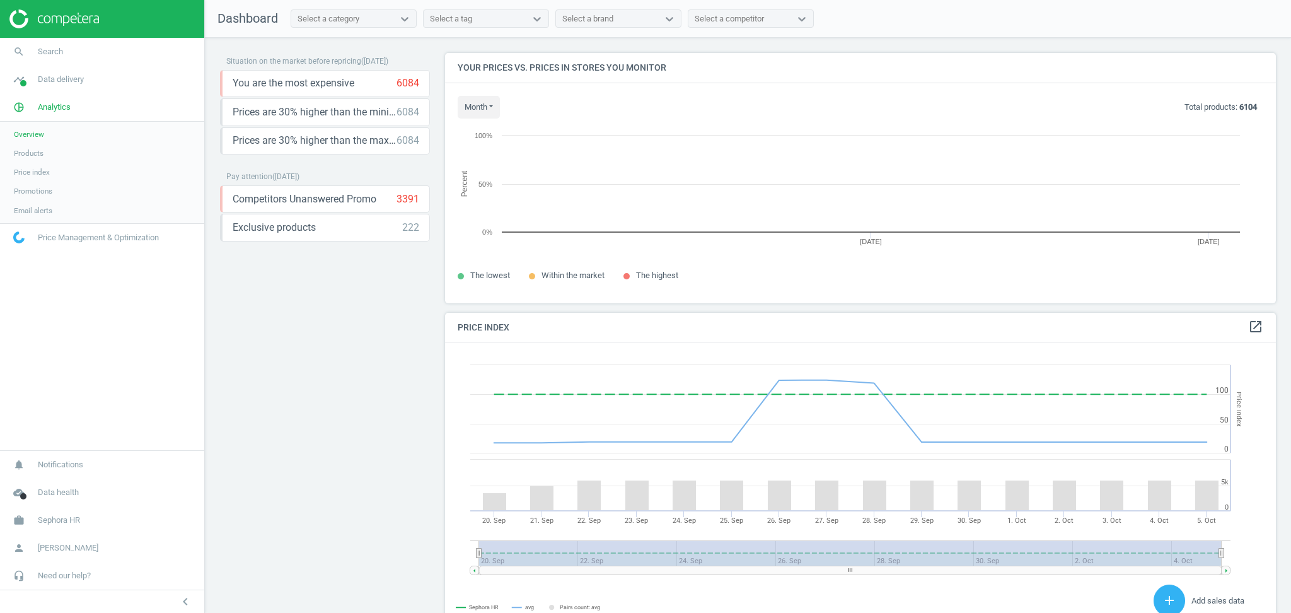
scroll to position [315, 843]
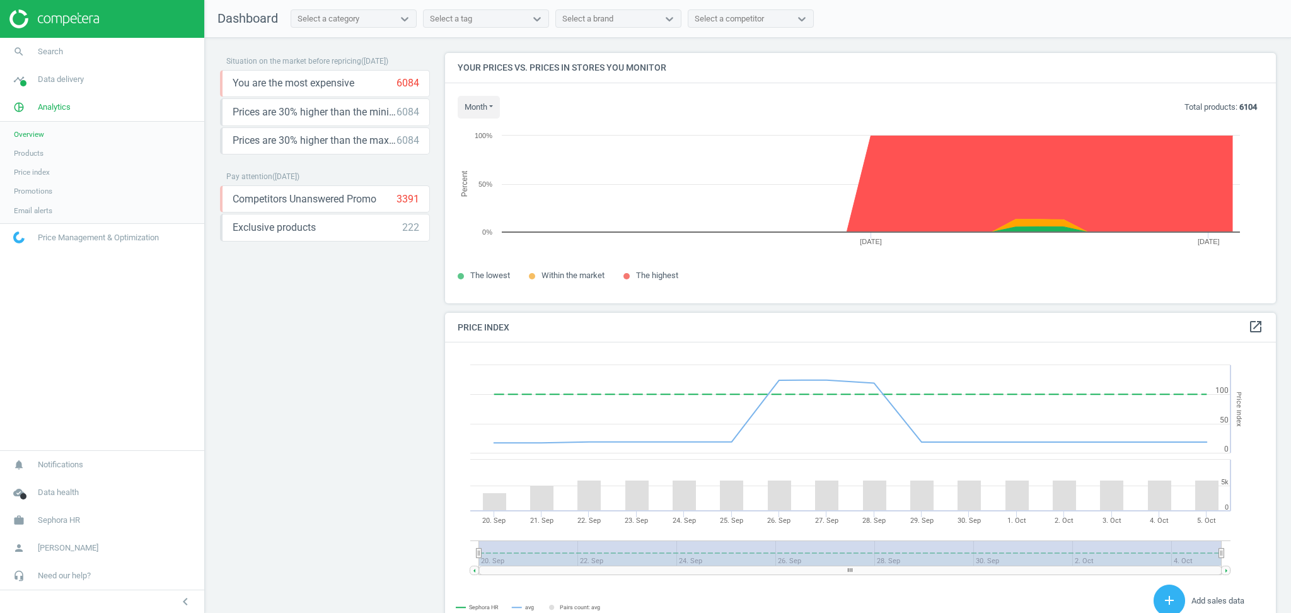
click at [47, 150] on link "Products" at bounding box center [102, 153] width 204 height 19
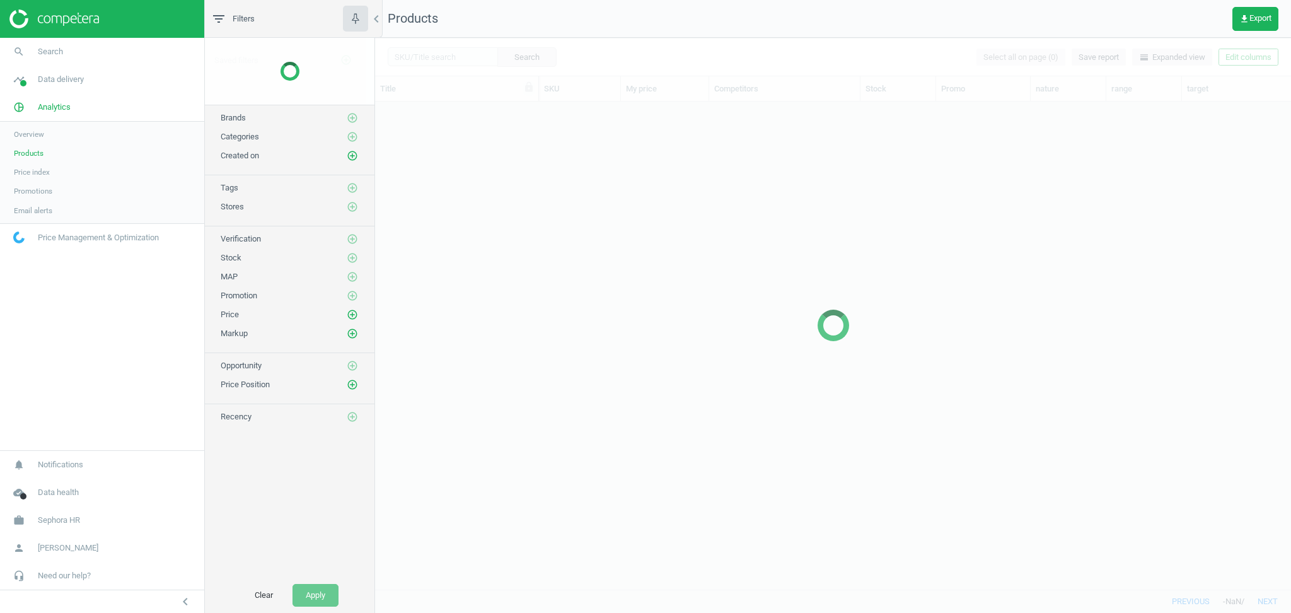
scroll to position [475, 903]
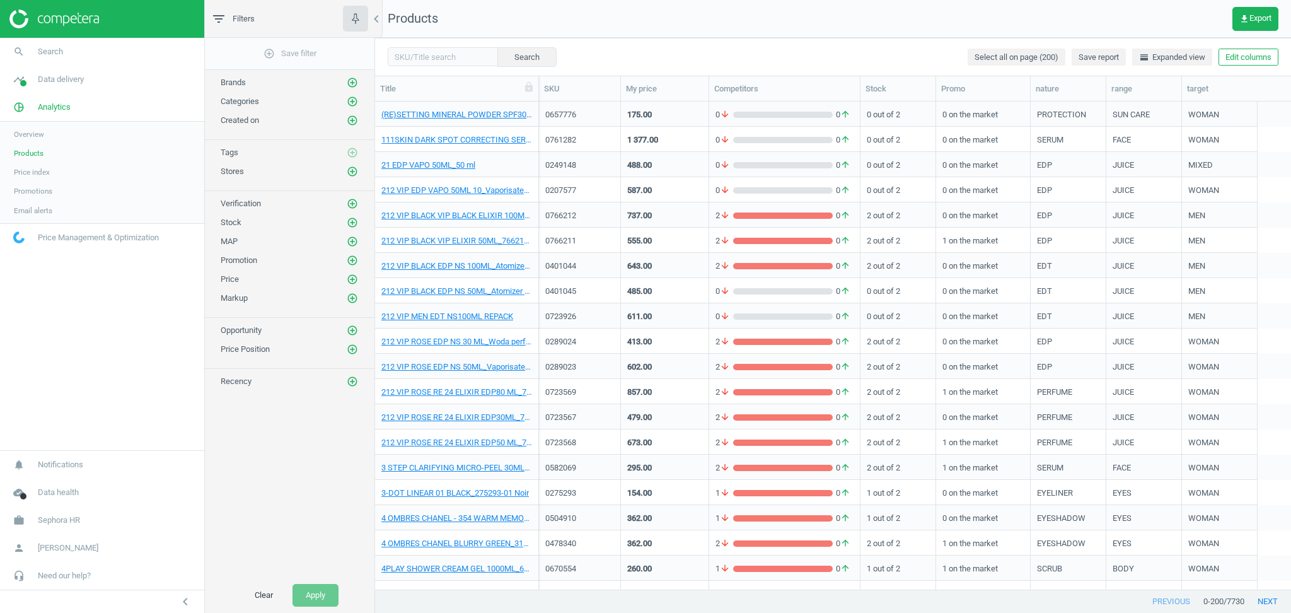
click at [229, 153] on span "Tags" at bounding box center [230, 152] width 18 height 9
